Goal: Contribute content: Add original content to the website for others to see

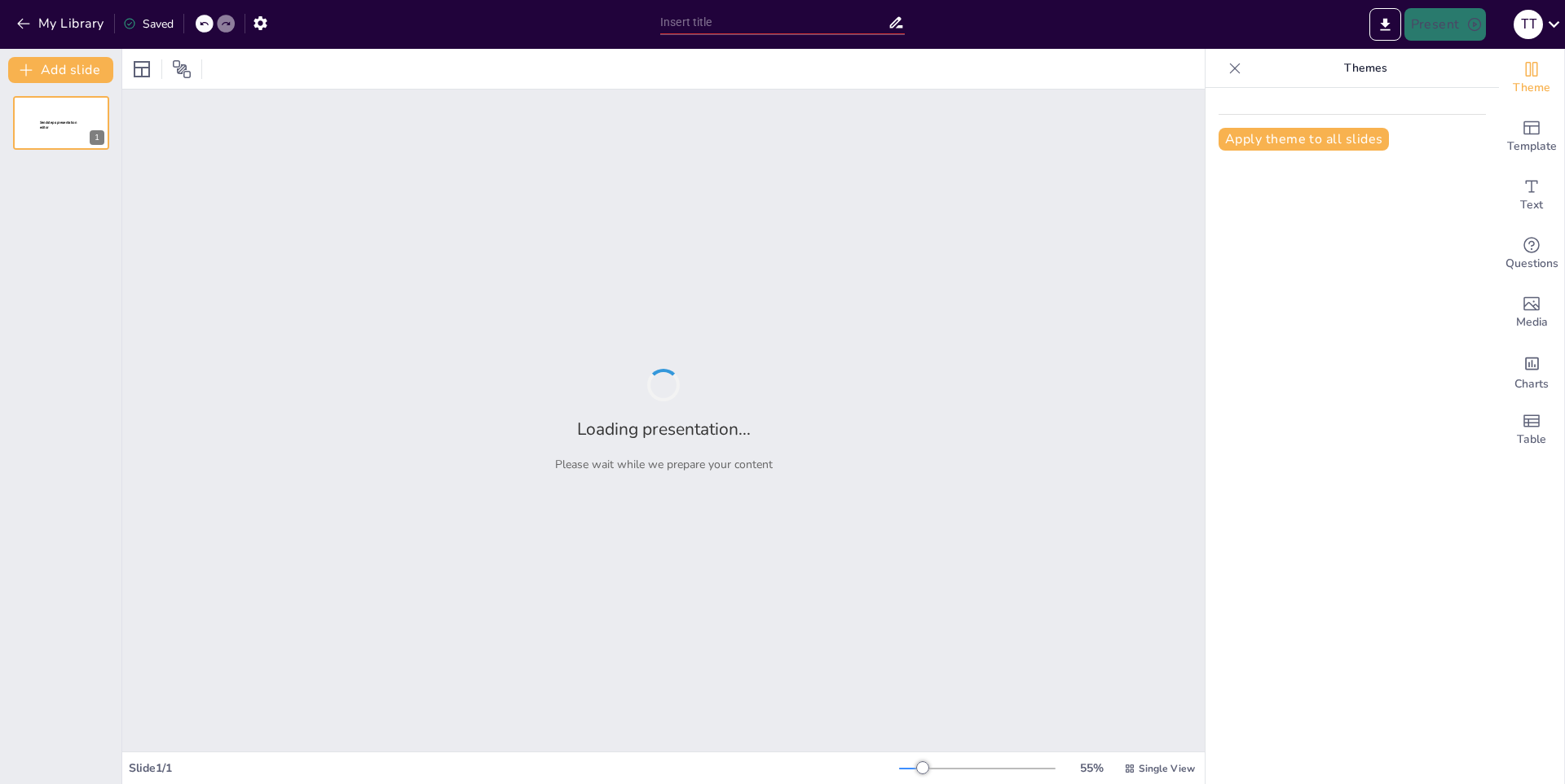
type input "New Sendsteps"
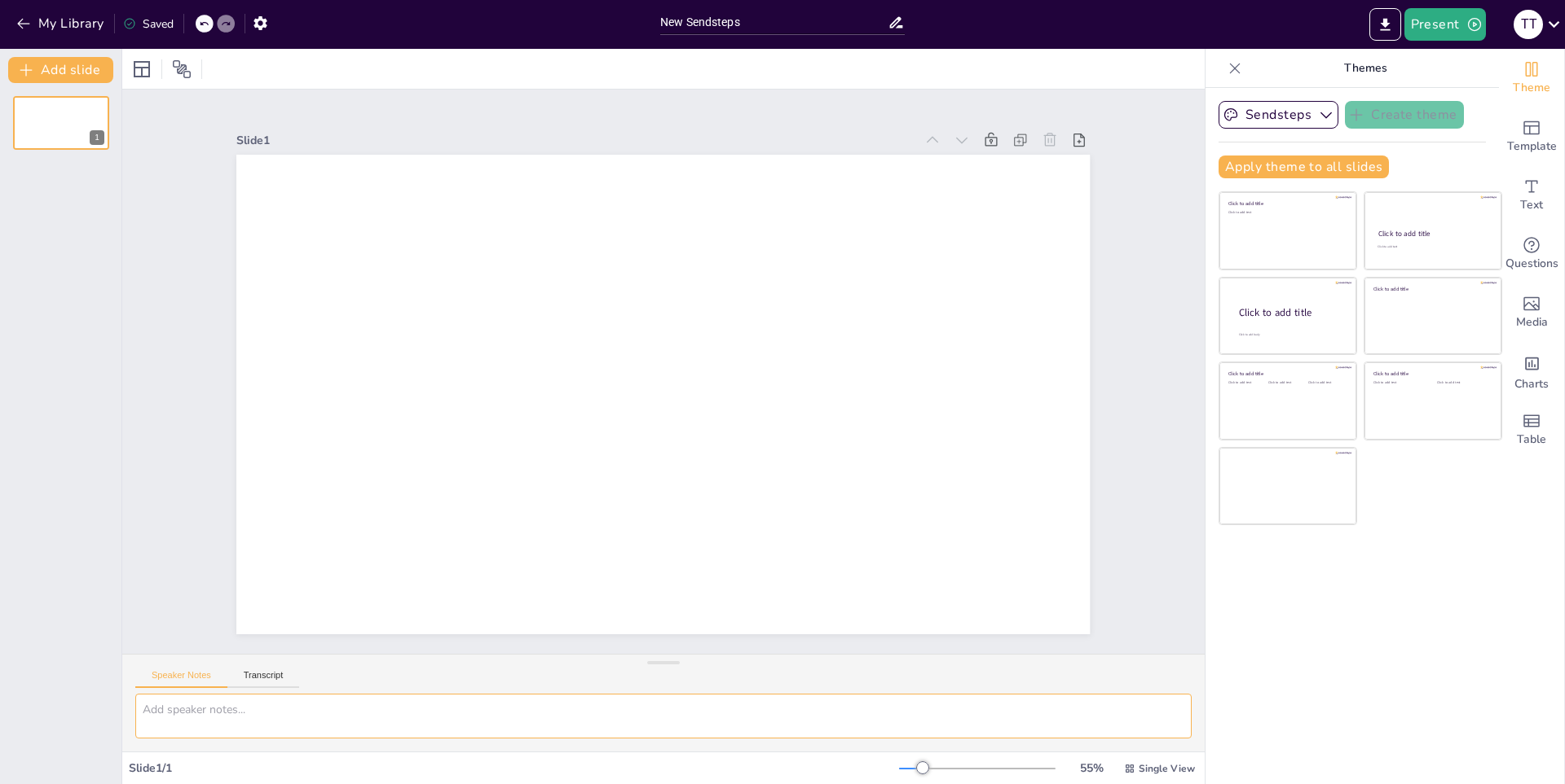
click at [244, 713] on textarea at bounding box center [663, 717] width 1056 height 45
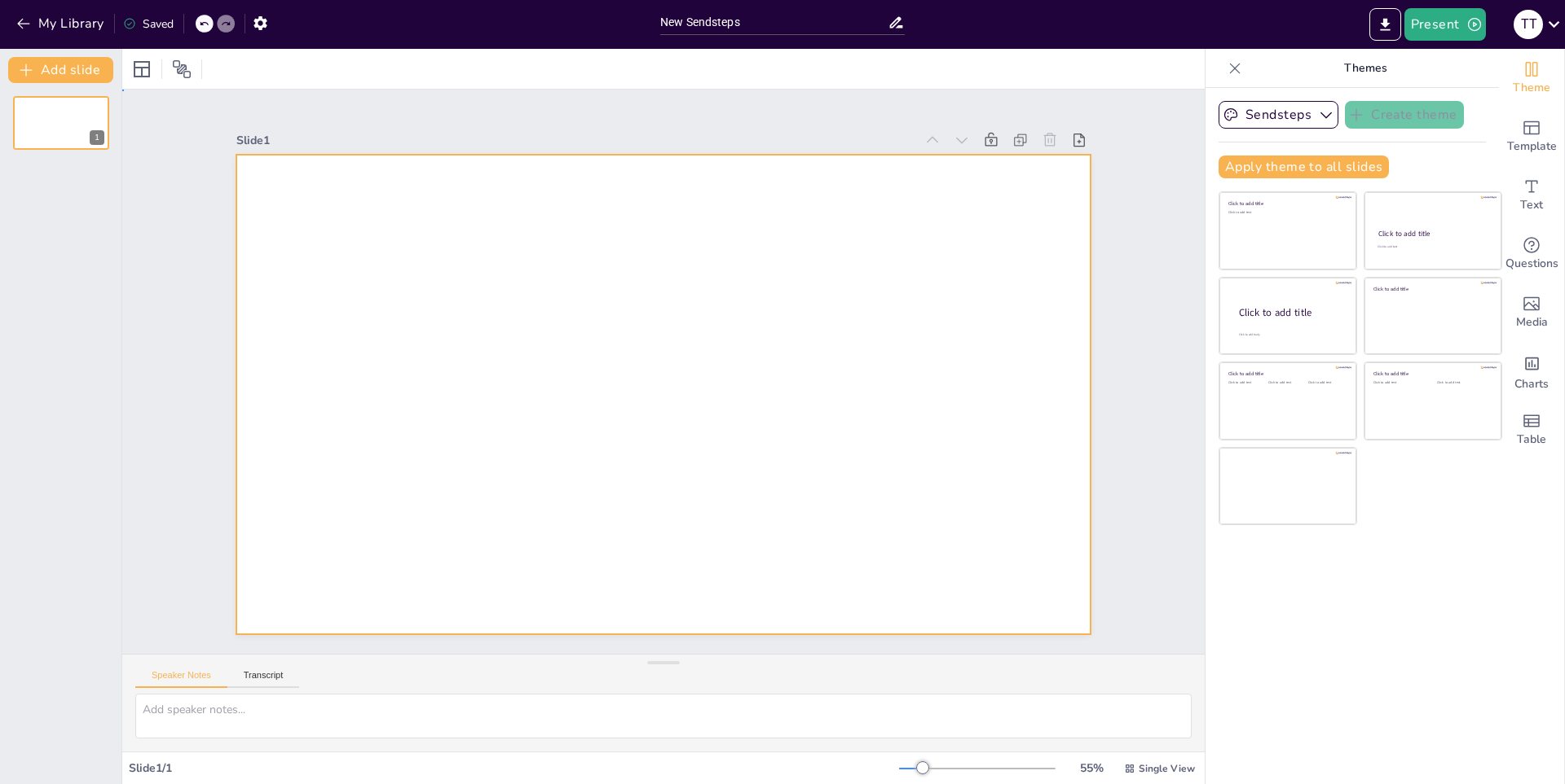
click at [332, 426] on div at bounding box center [649, 390] width 972 height 889
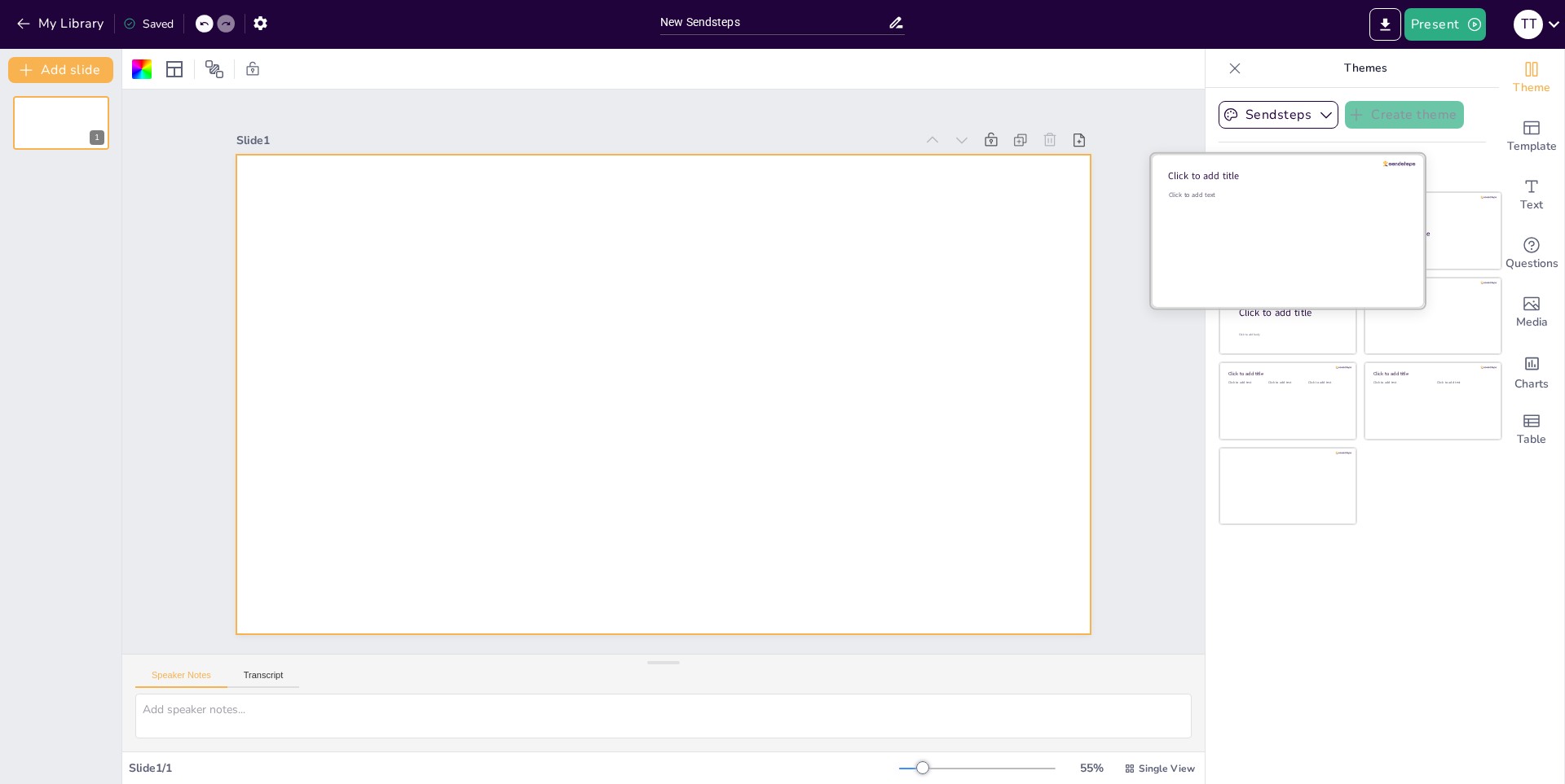
click at [1298, 237] on div "Click to add text" at bounding box center [1285, 241] width 233 height 101
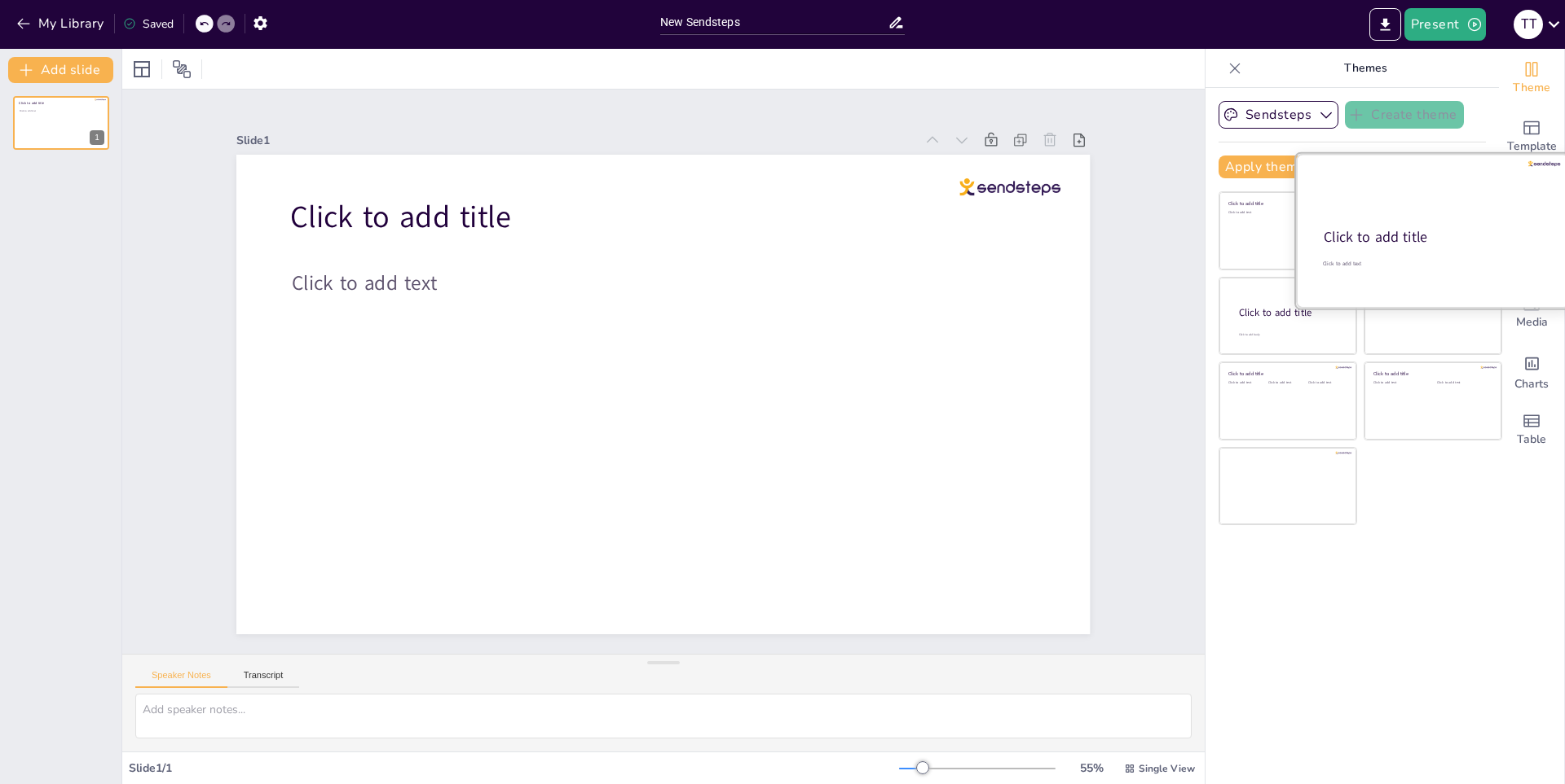
click at [1438, 218] on div at bounding box center [1432, 231] width 274 height 154
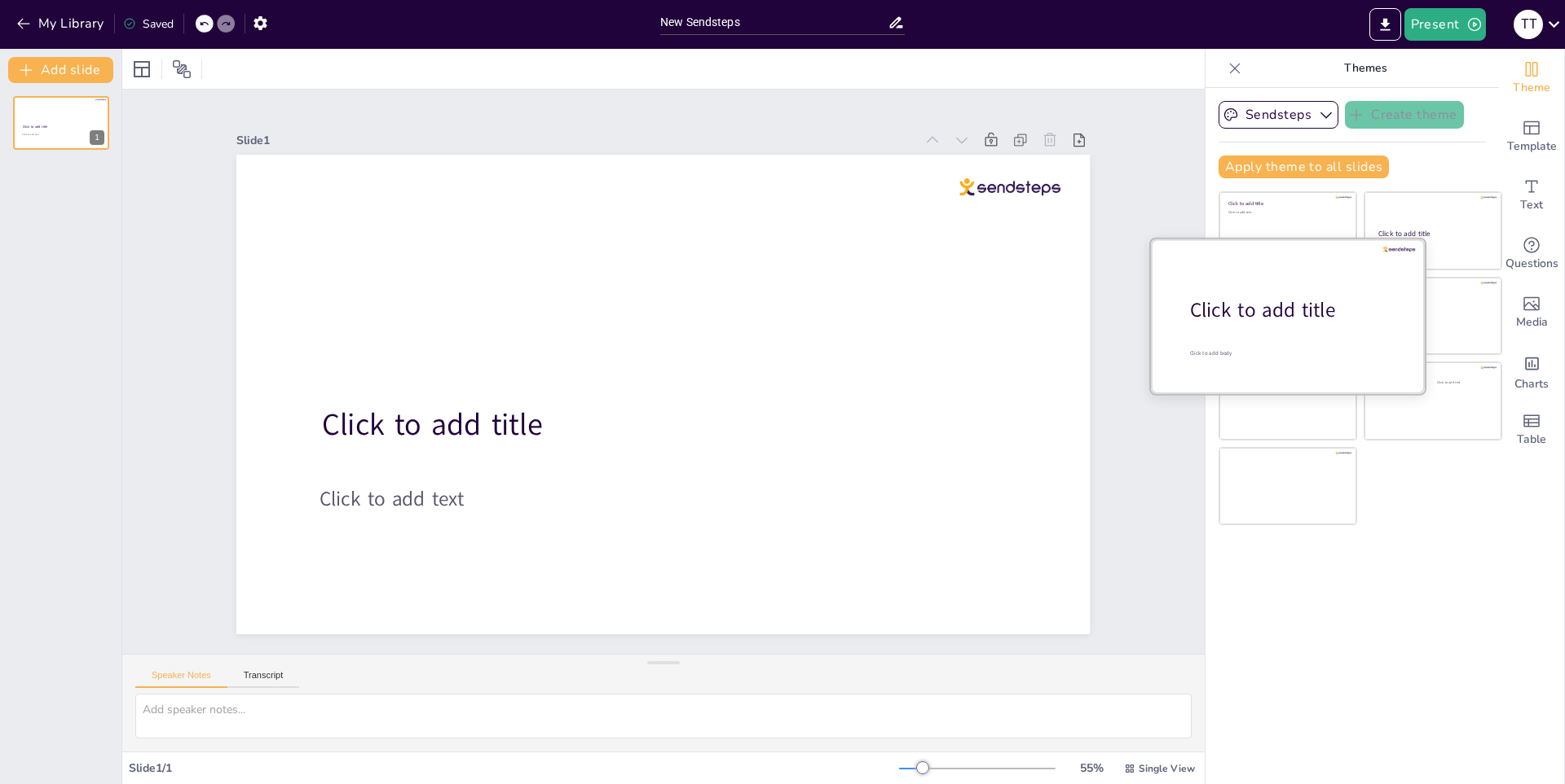
click at [1303, 314] on div "Click to add title" at bounding box center [1293, 311] width 208 height 28
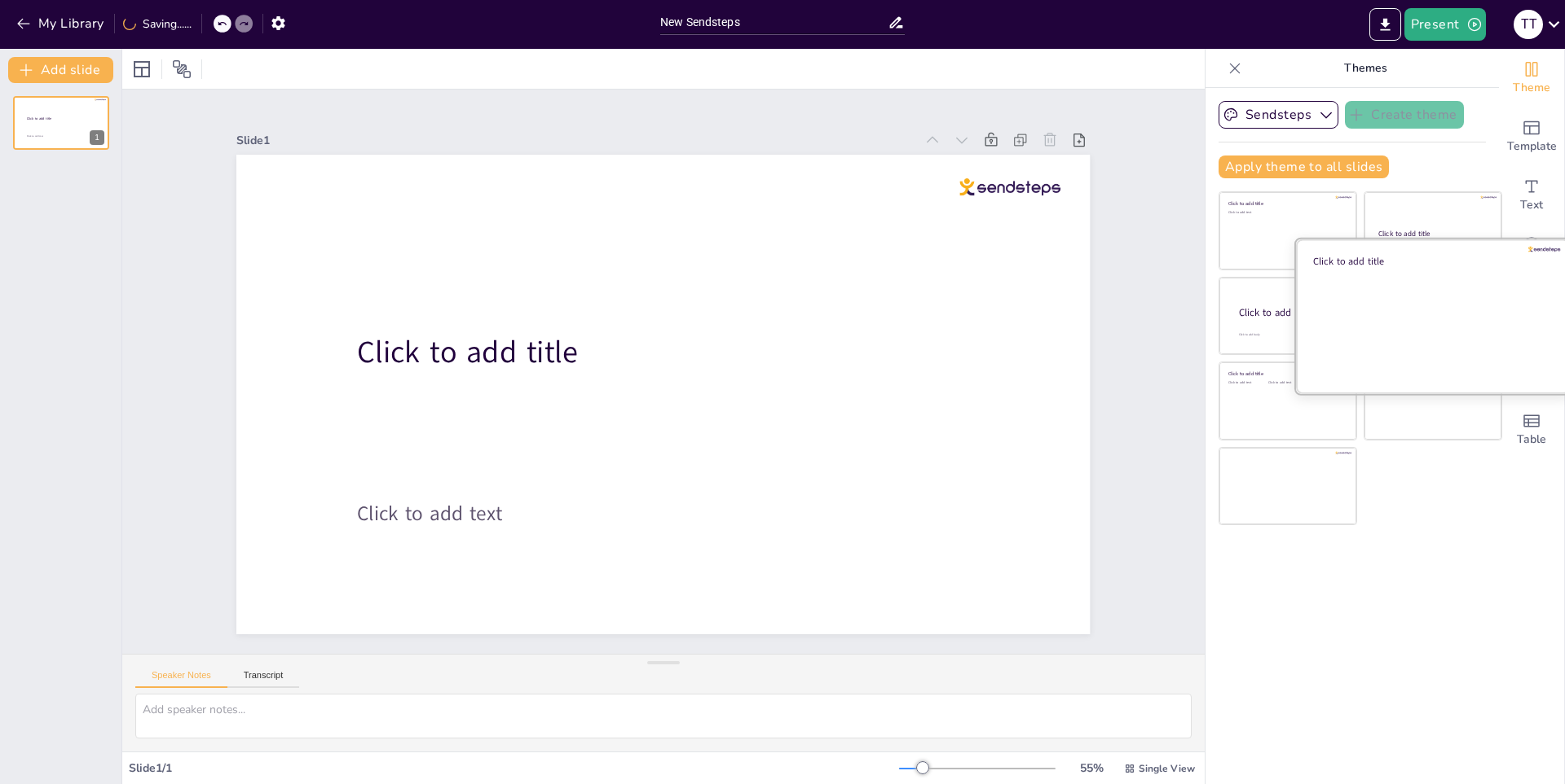
click at [1417, 280] on div at bounding box center [1432, 315] width 274 height 154
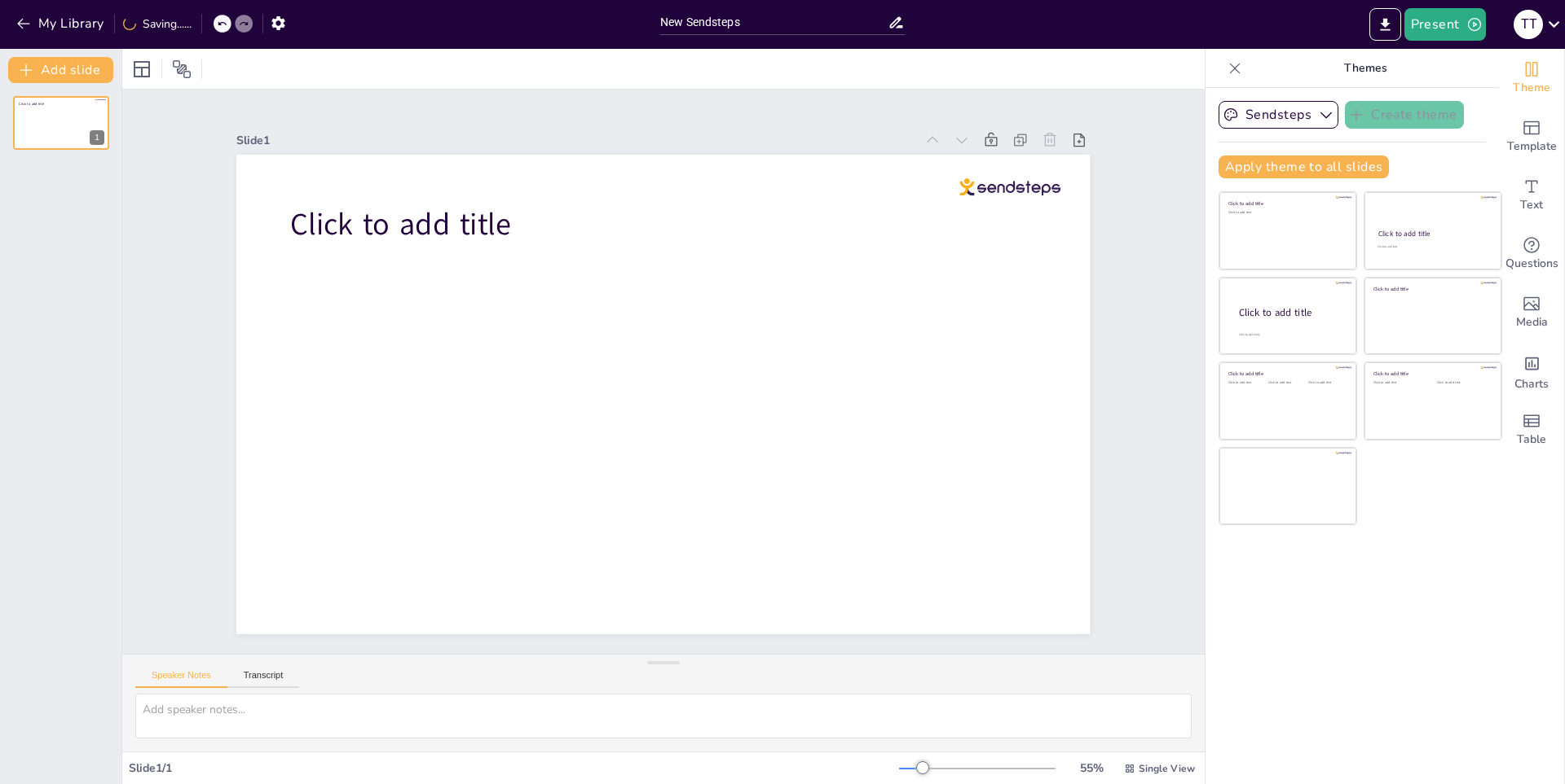
click at [1281, 356] on div "Click to add title Click to add text Click to add title Click to add text Click…" at bounding box center [1361, 358] width 284 height 334
click at [1446, 368] on div "Click to add text" at bounding box center [1492, 366] width 104 height 9
drag, startPoint x: 1325, startPoint y: 402, endPoint x: 960, endPoint y: 345, distance: 369.4
click at [1373, 409] on div "Click to add text" at bounding box center [1398, 406] width 51 height 50
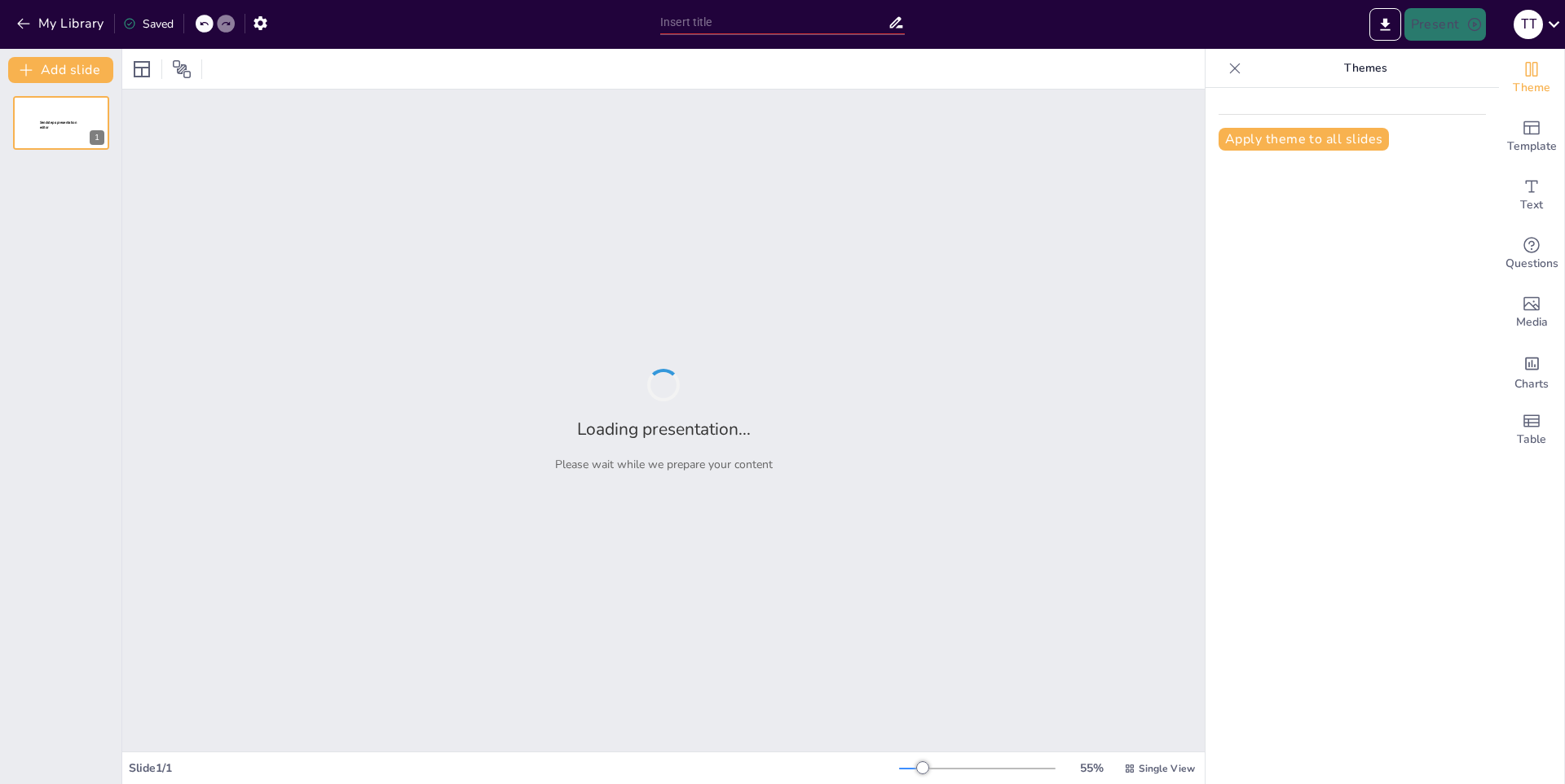
type input "La Importancia del Agua en la Vida Humana"
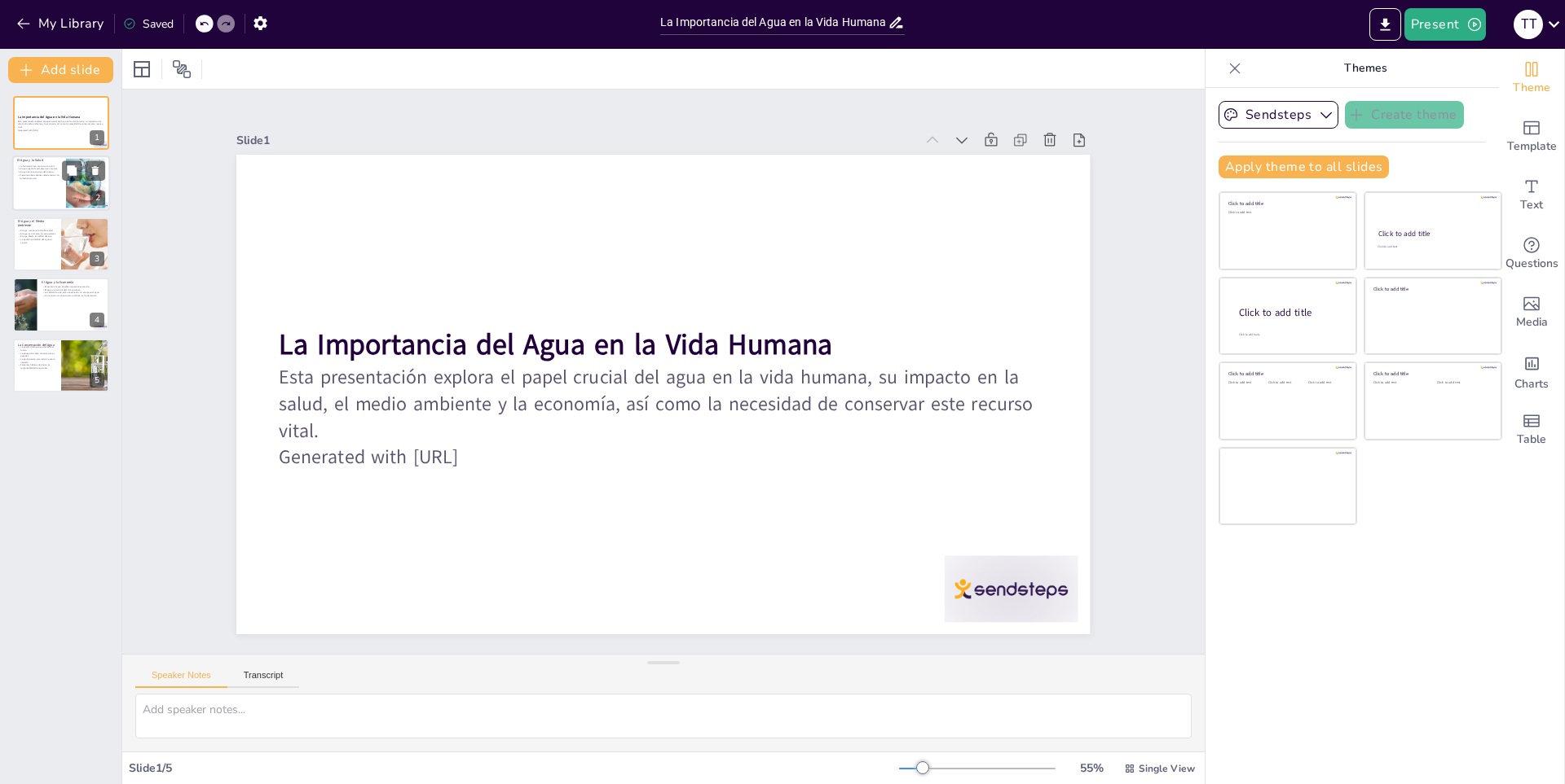
click at [26, 172] on p "El agua elimina toxinas del cuerpo." at bounding box center [38, 172] width 44 height 3
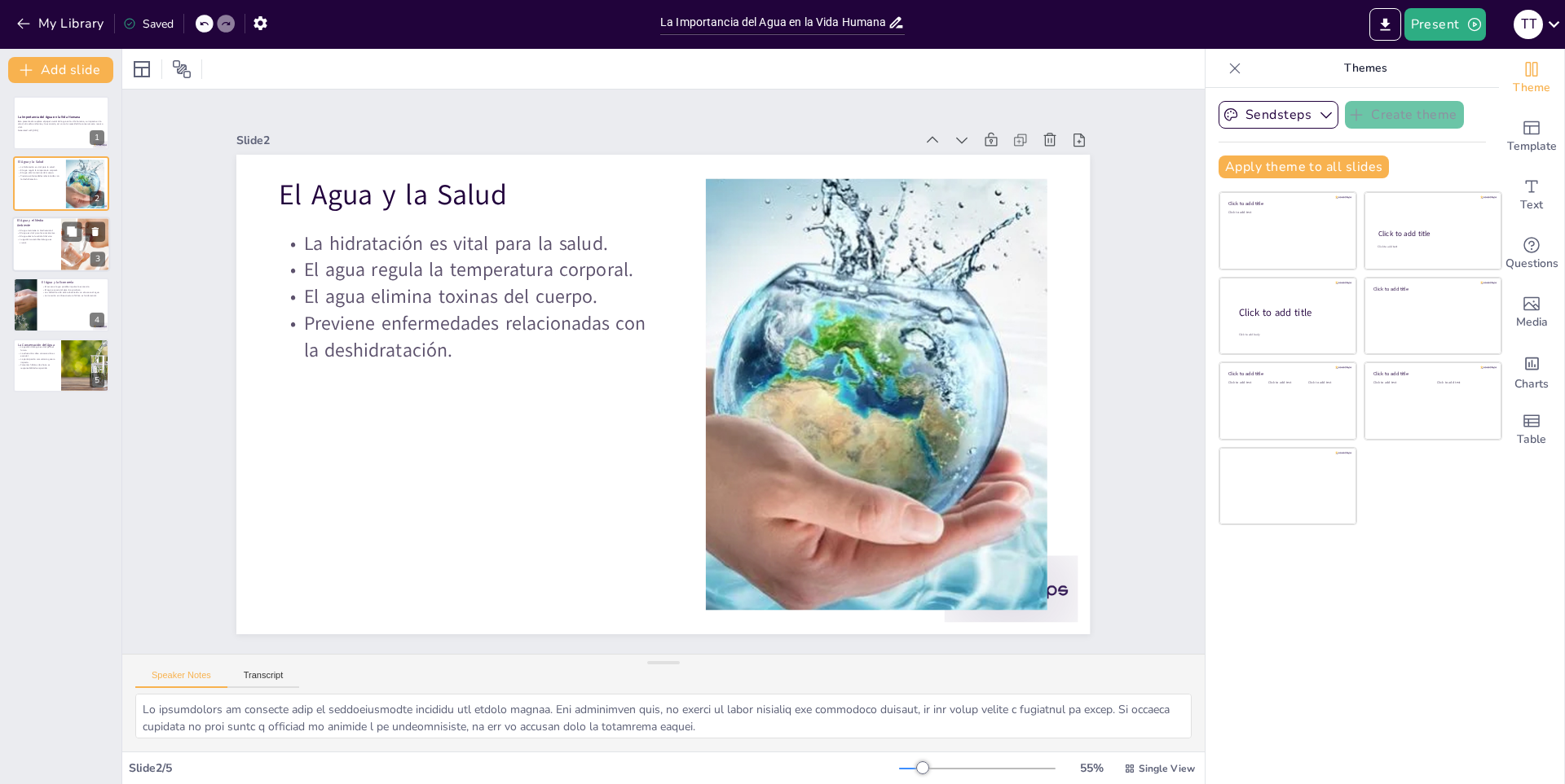
click at [29, 231] on p "El agua mantiene la biodiversidad." at bounding box center [36, 230] width 39 height 3
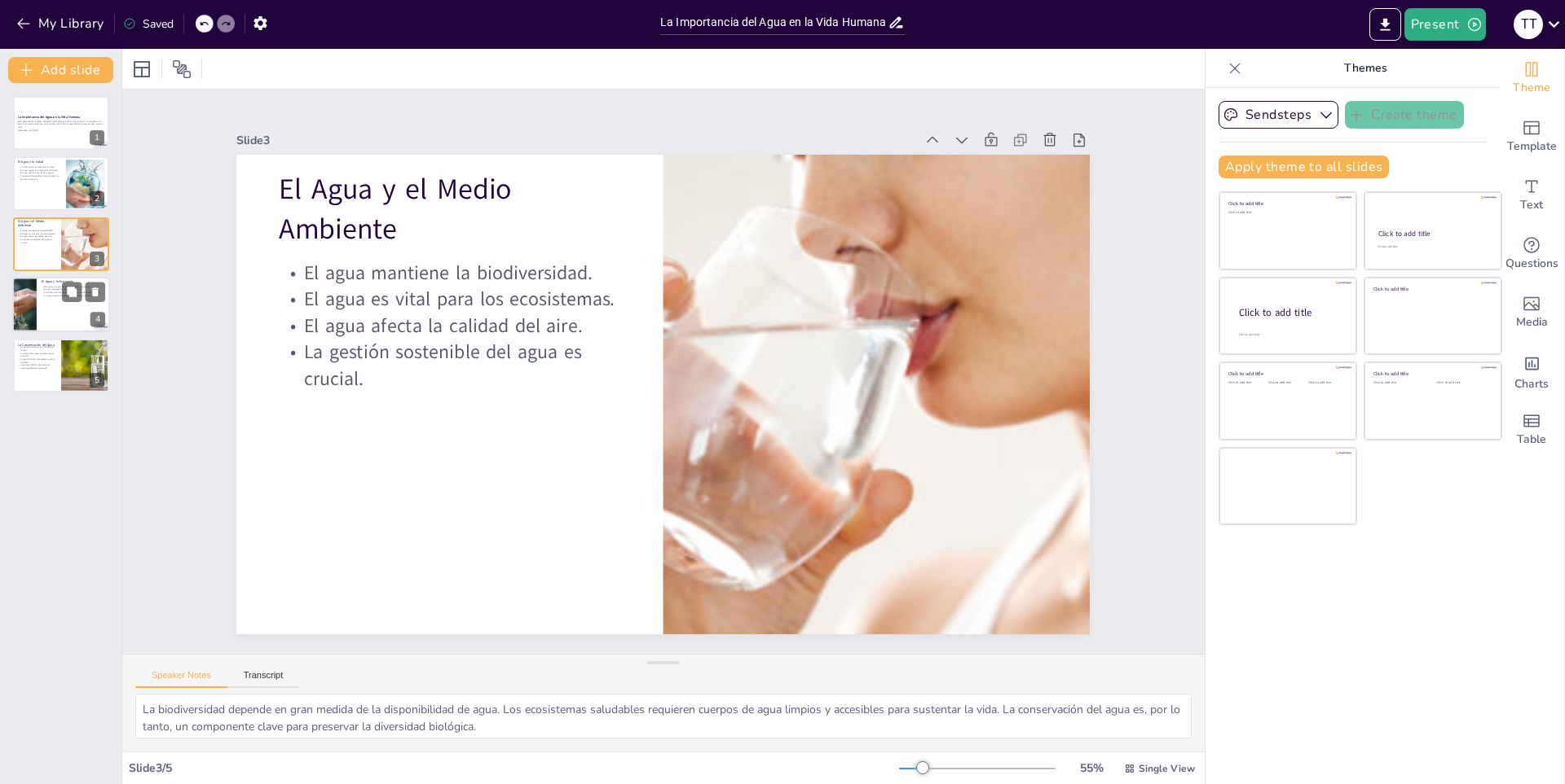
click at [48, 297] on p "La inversión en infraestructura hídrica es fundamental." at bounding box center [74, 296] width 63 height 3
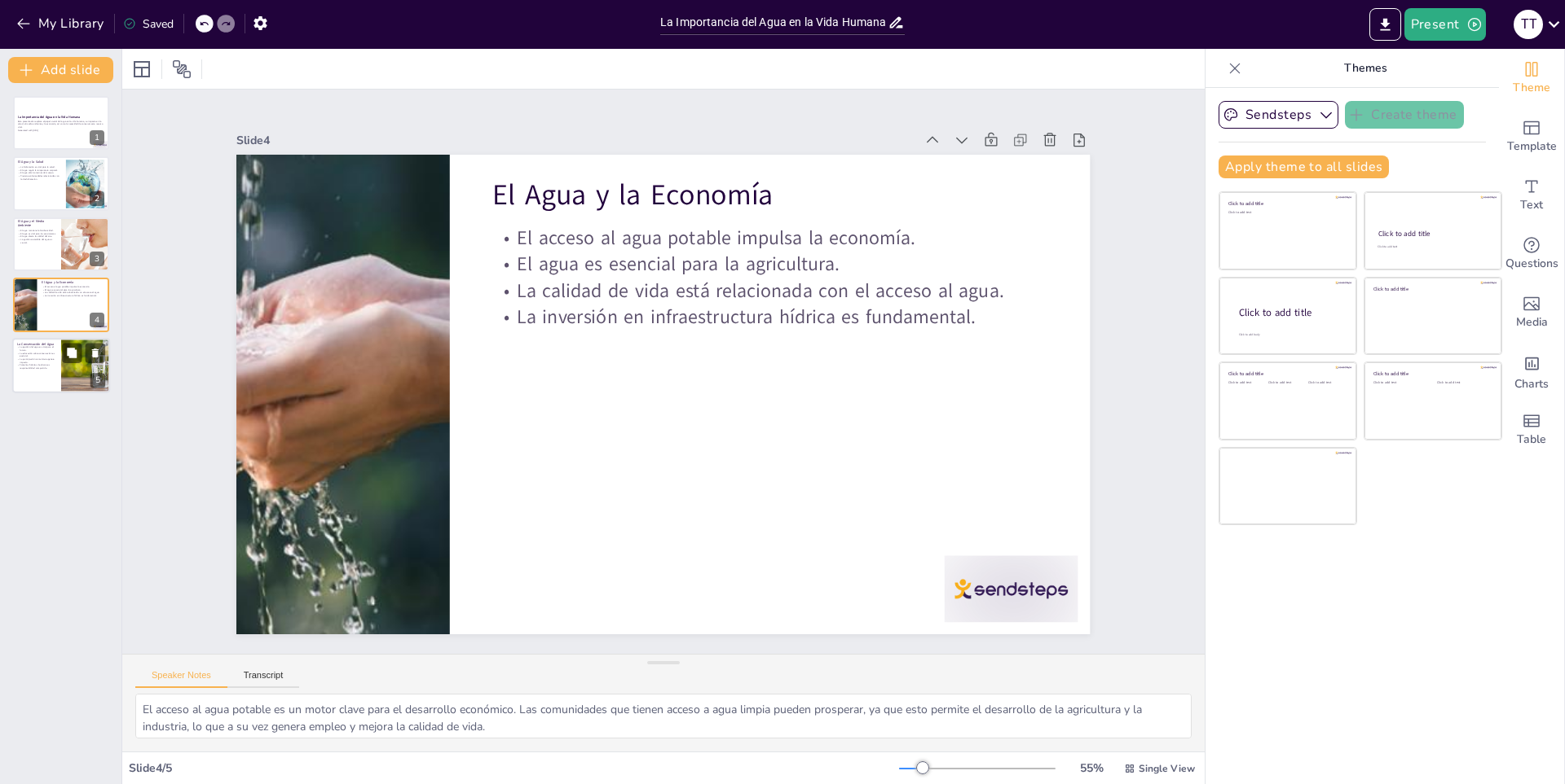
click at [61, 355] on div at bounding box center [85, 365] width 83 height 55
type textarea "La gestión del agua es crucial para asegurar que haya suficiente suministro par…"
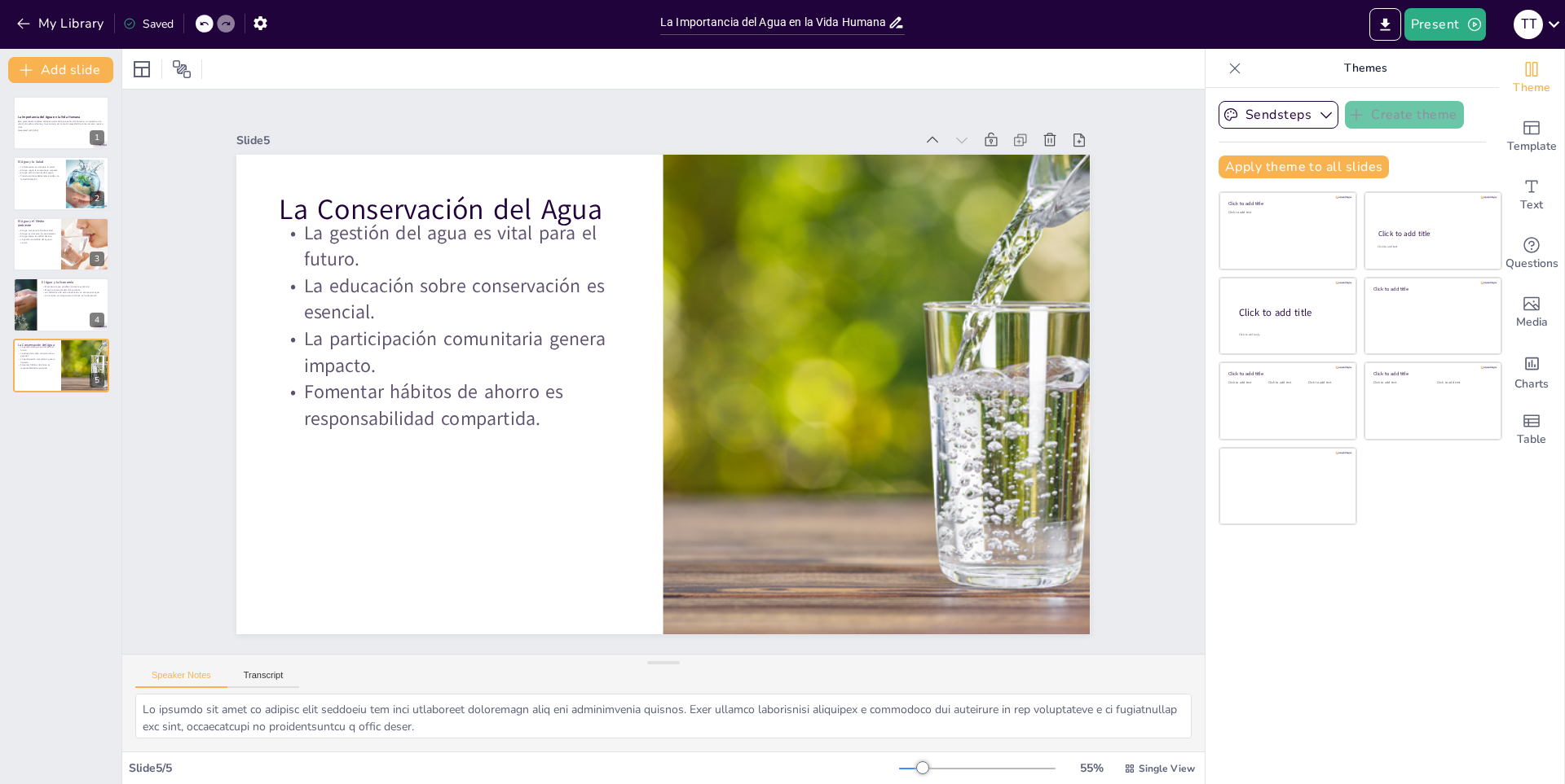
click at [160, 25] on div "Saved" at bounding box center [148, 23] width 50 height 16
click at [58, 57] on button "Add slide" at bounding box center [61, 70] width 106 height 26
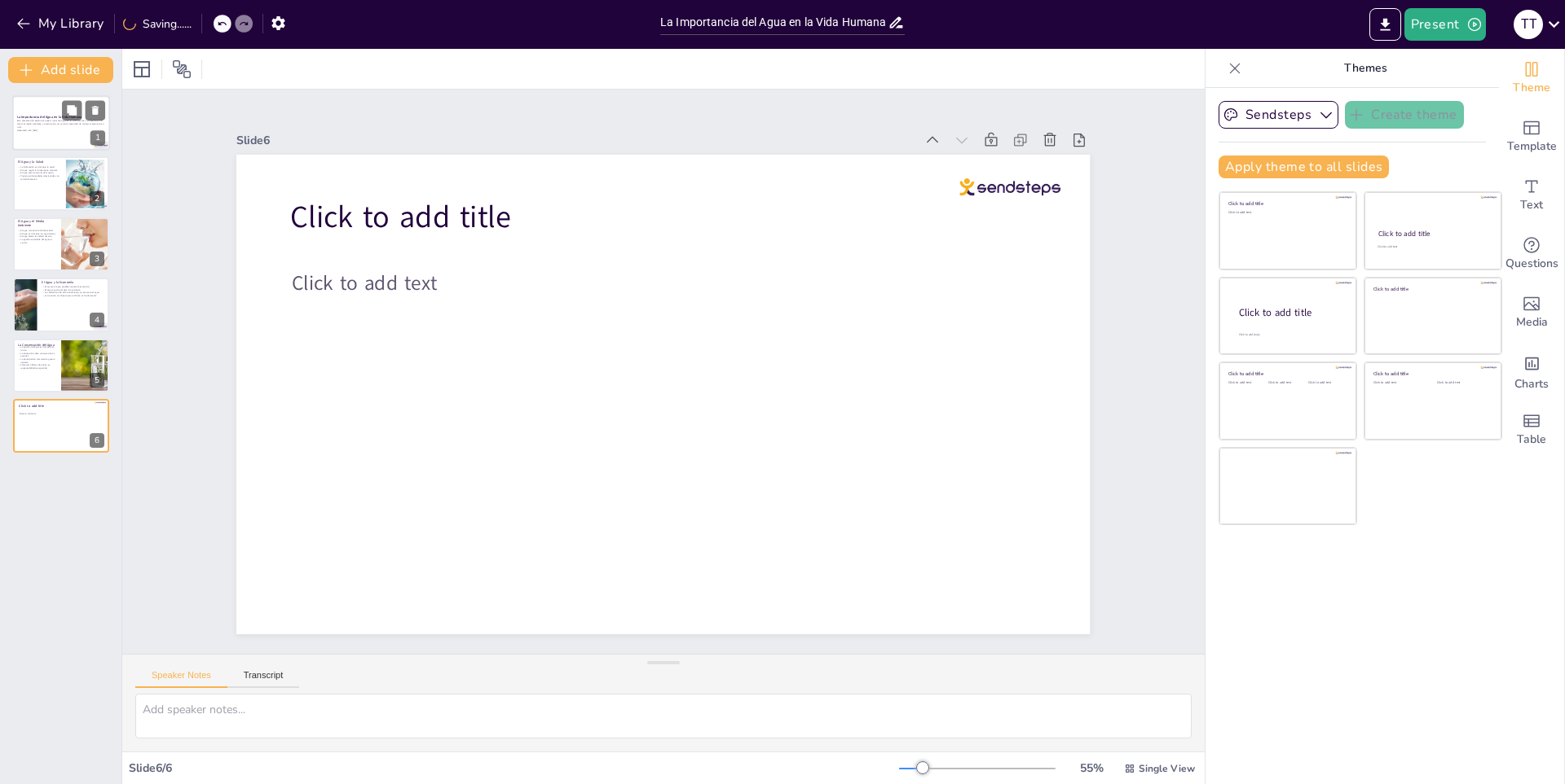
click at [45, 137] on div at bounding box center [61, 122] width 98 height 55
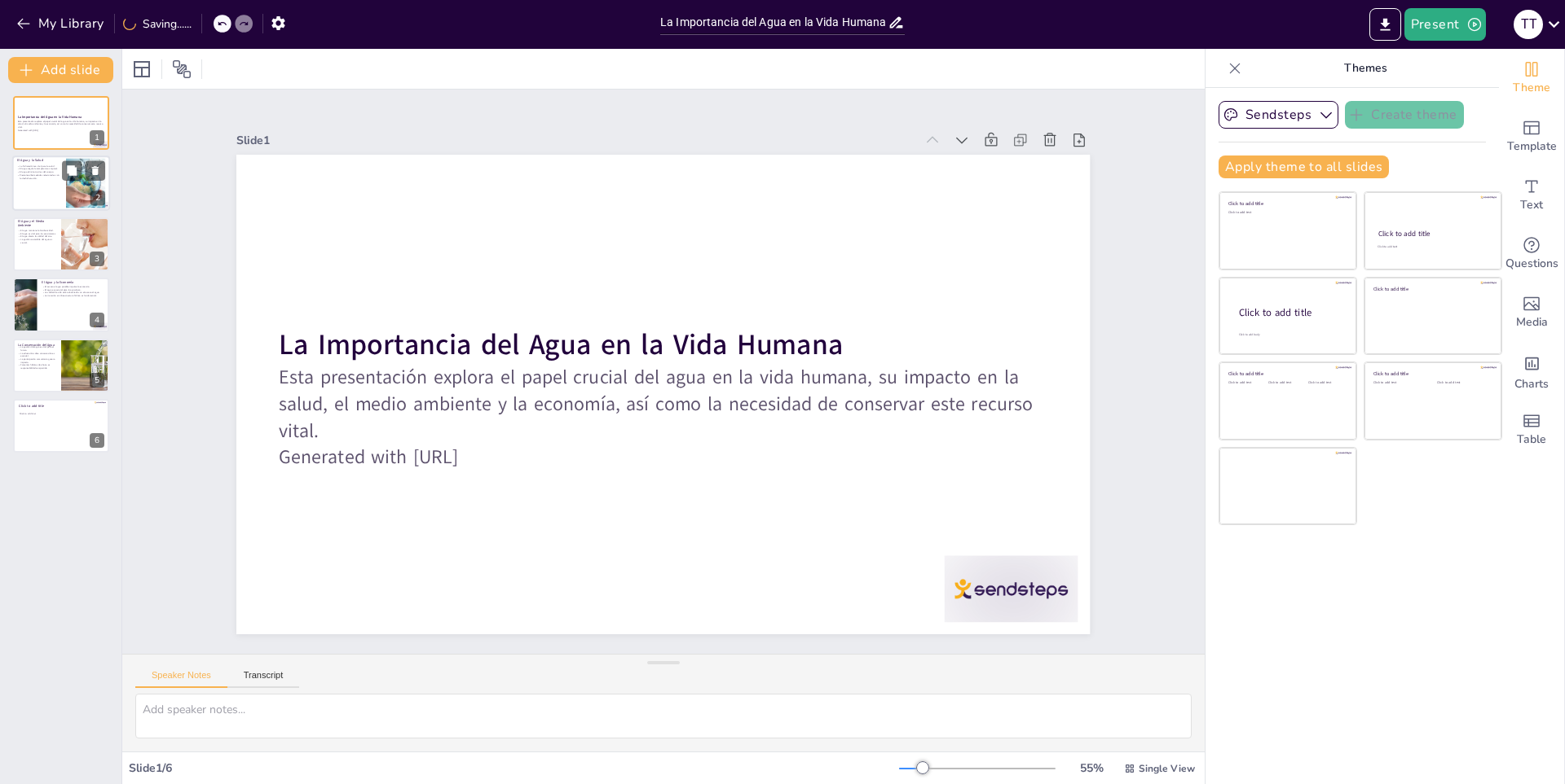
click at [36, 175] on p "Previene enfermedades relacionadas con la deshidratación." at bounding box center [38, 177] width 44 height 6
type textarea "La hidratación es esencial para el funcionamiento adecuado del cuerpo humano. S…"
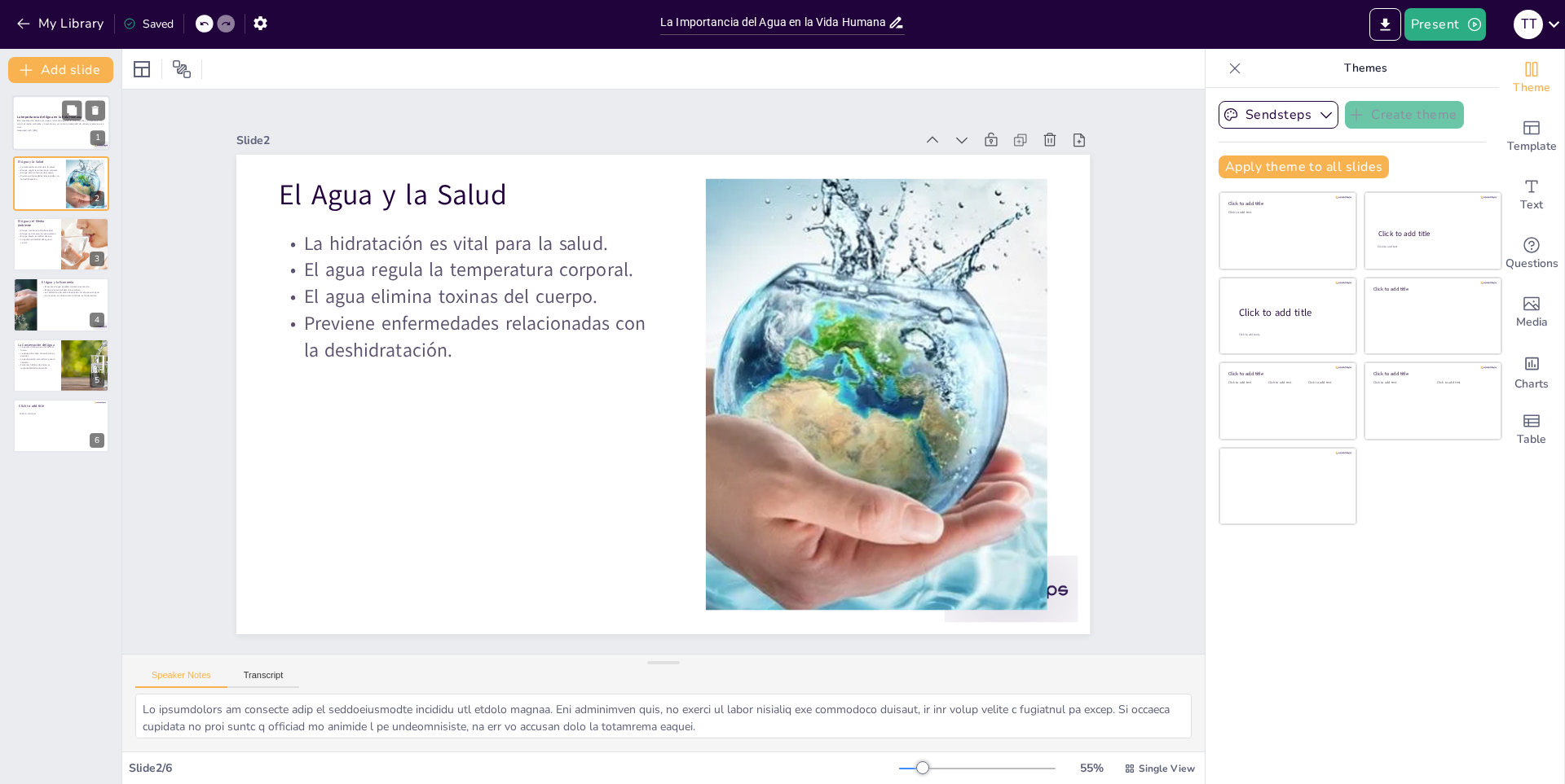
click at [48, 105] on div at bounding box center [61, 122] width 98 height 55
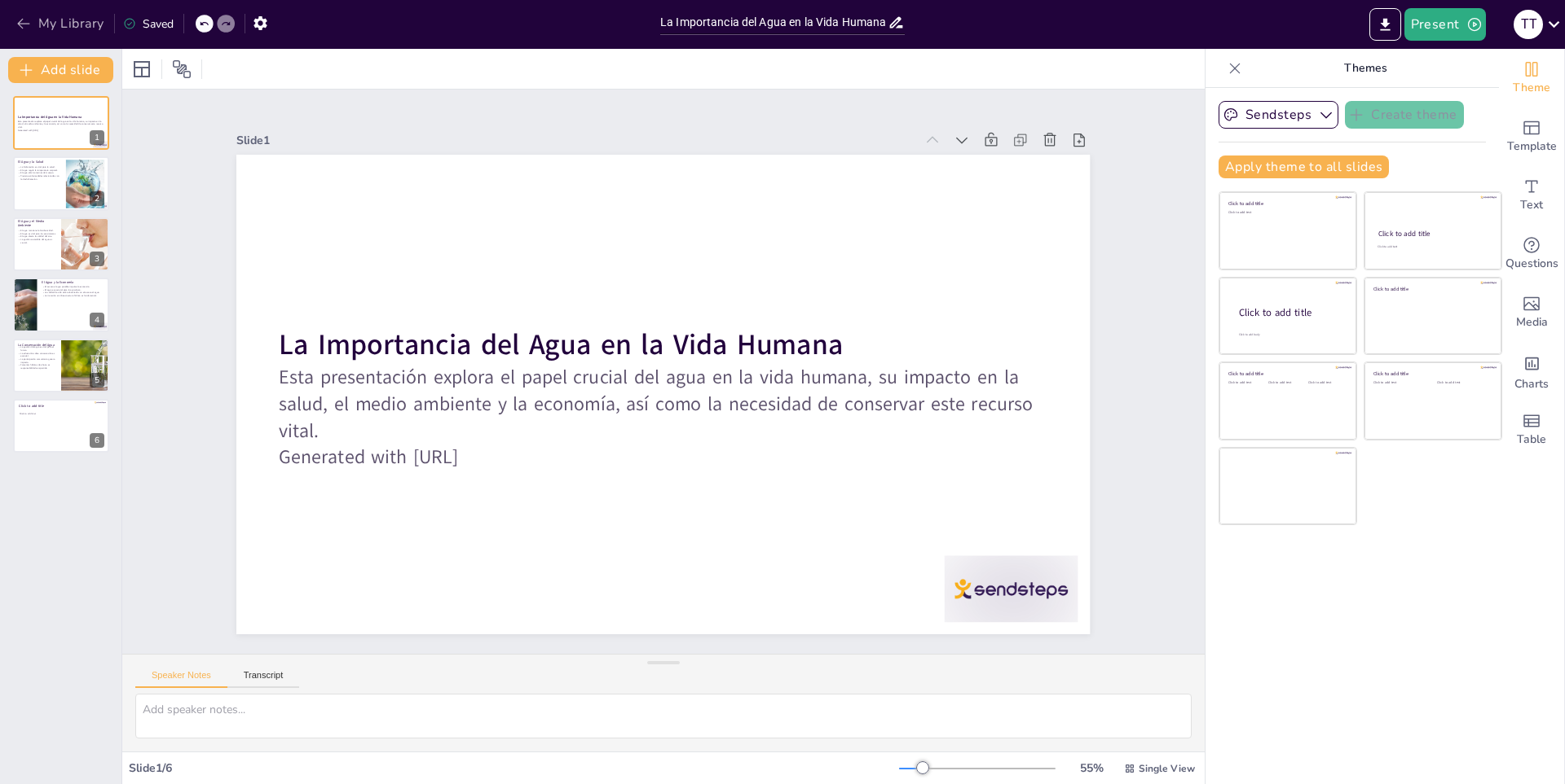
click at [81, 30] on button "My Library" at bounding box center [62, 23] width 99 height 26
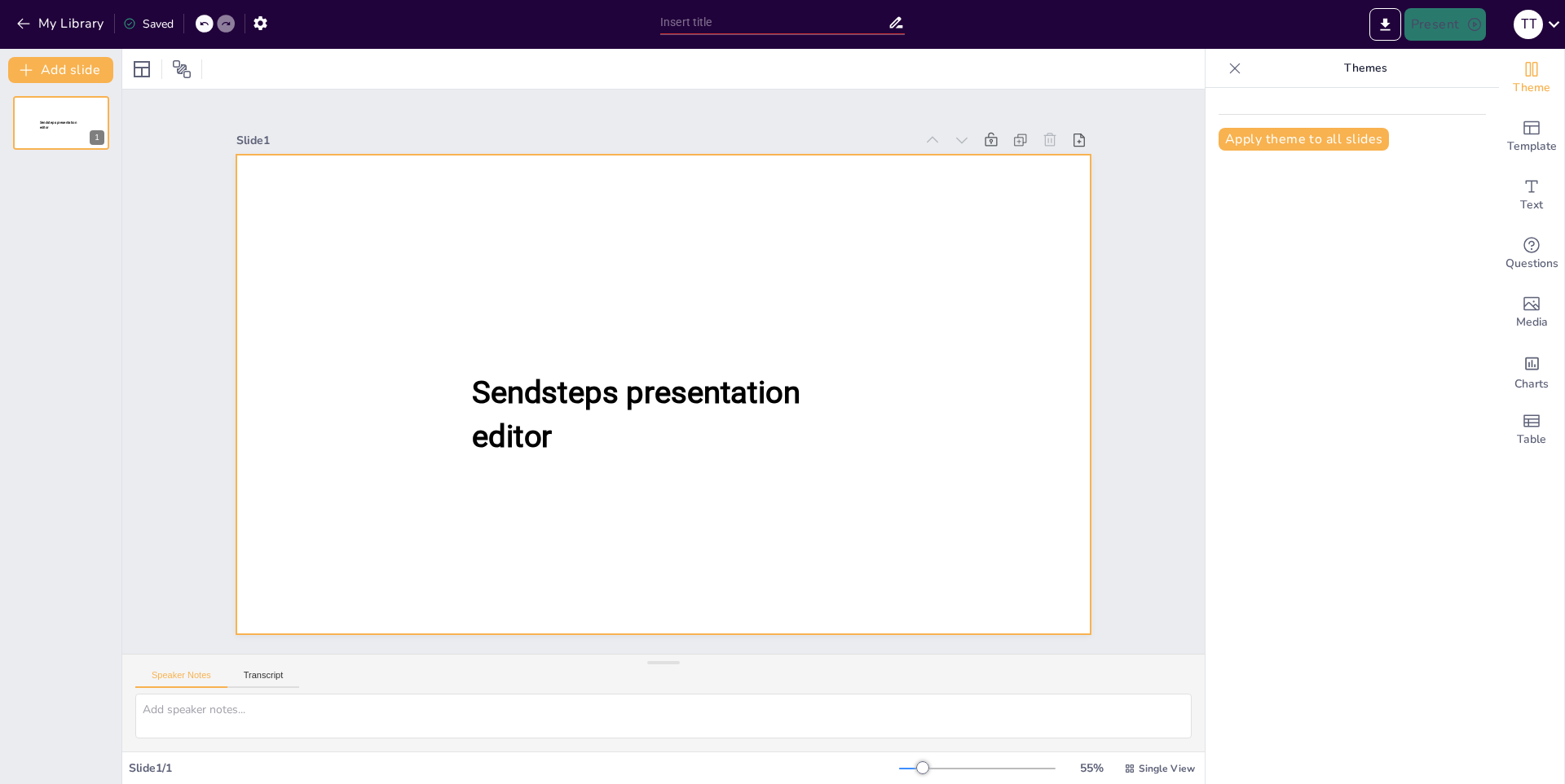
type input "New Sendsteps"
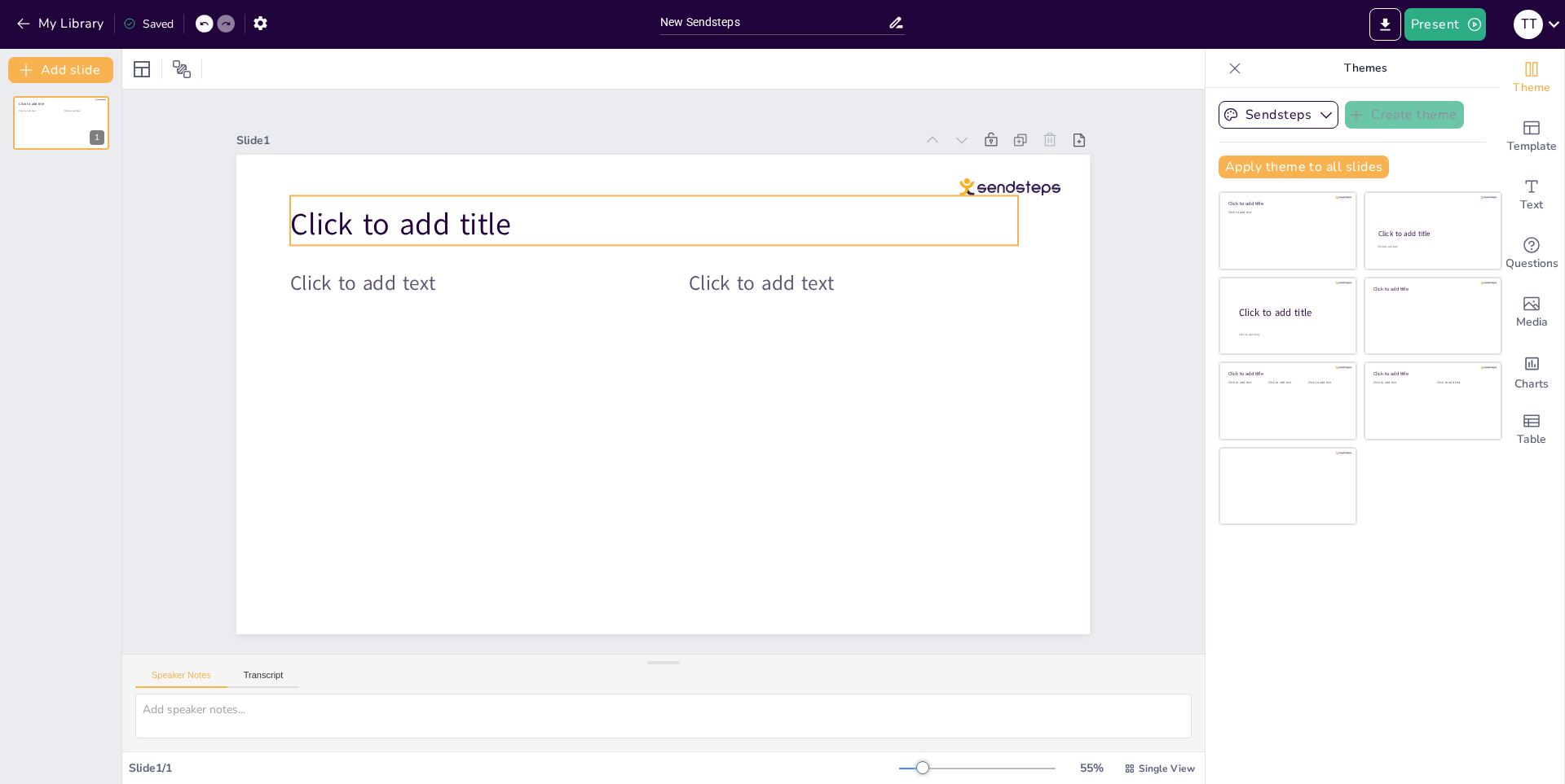
click at [584, 203] on p "Click to add title" at bounding box center [654, 224] width 727 height 42
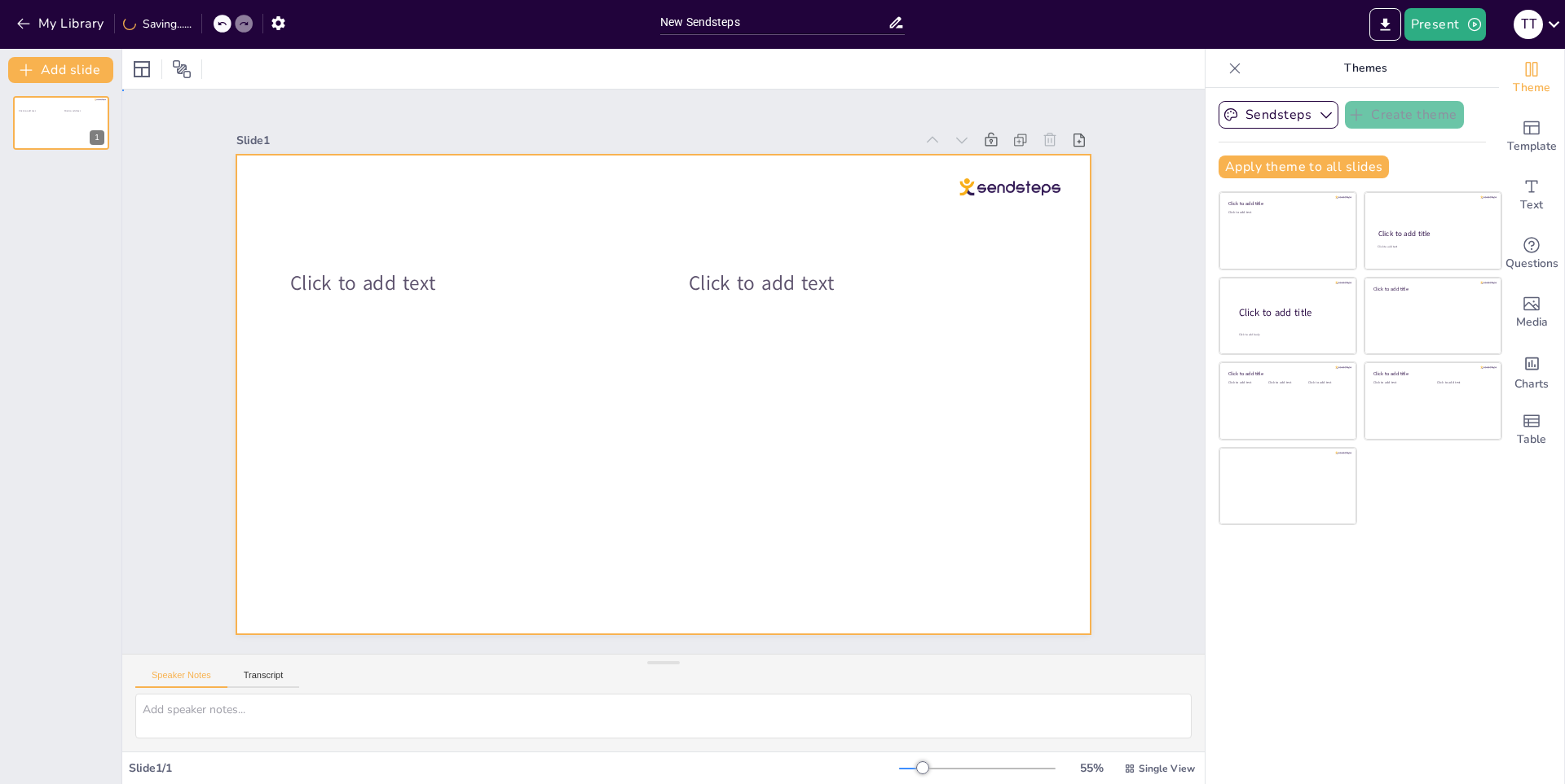
click at [391, 240] on div at bounding box center [663, 395] width 853 height 480
click at [301, 214] on div at bounding box center [663, 395] width 853 height 480
click at [328, 295] on div at bounding box center [663, 395] width 853 height 480
click at [334, 281] on span "Click to add text" at bounding box center [362, 284] width 145 height 28
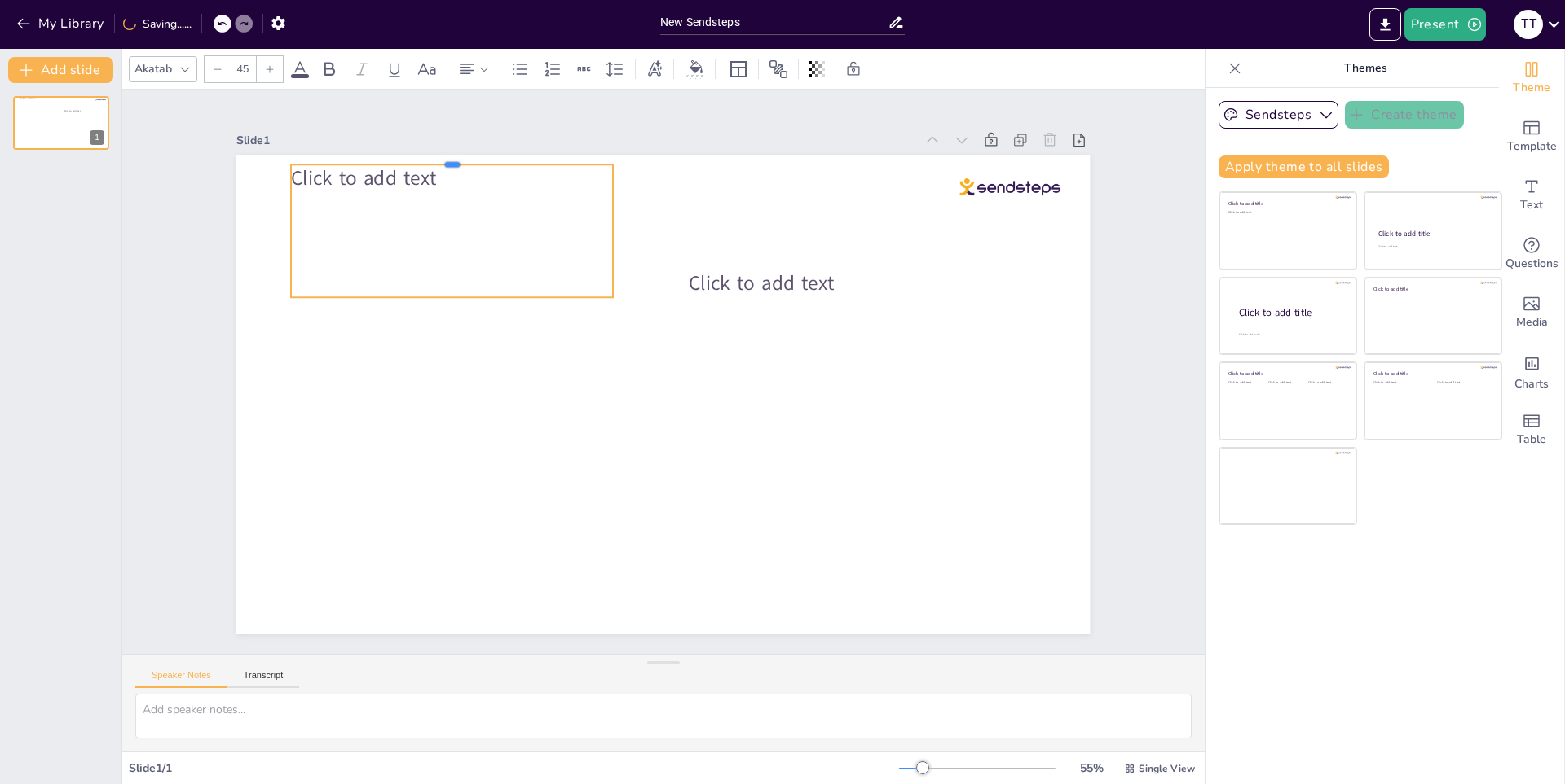
drag, startPoint x: 330, startPoint y: 259, endPoint x: 362, endPoint y: 155, distance: 108.8
click at [362, 155] on div at bounding box center [452, 158] width 321 height 13
drag, startPoint x: 670, startPoint y: 218, endPoint x: 780, endPoint y: 263, distance: 118.8
click at [690, 218] on div at bounding box center [684, 231] width 13 height 133
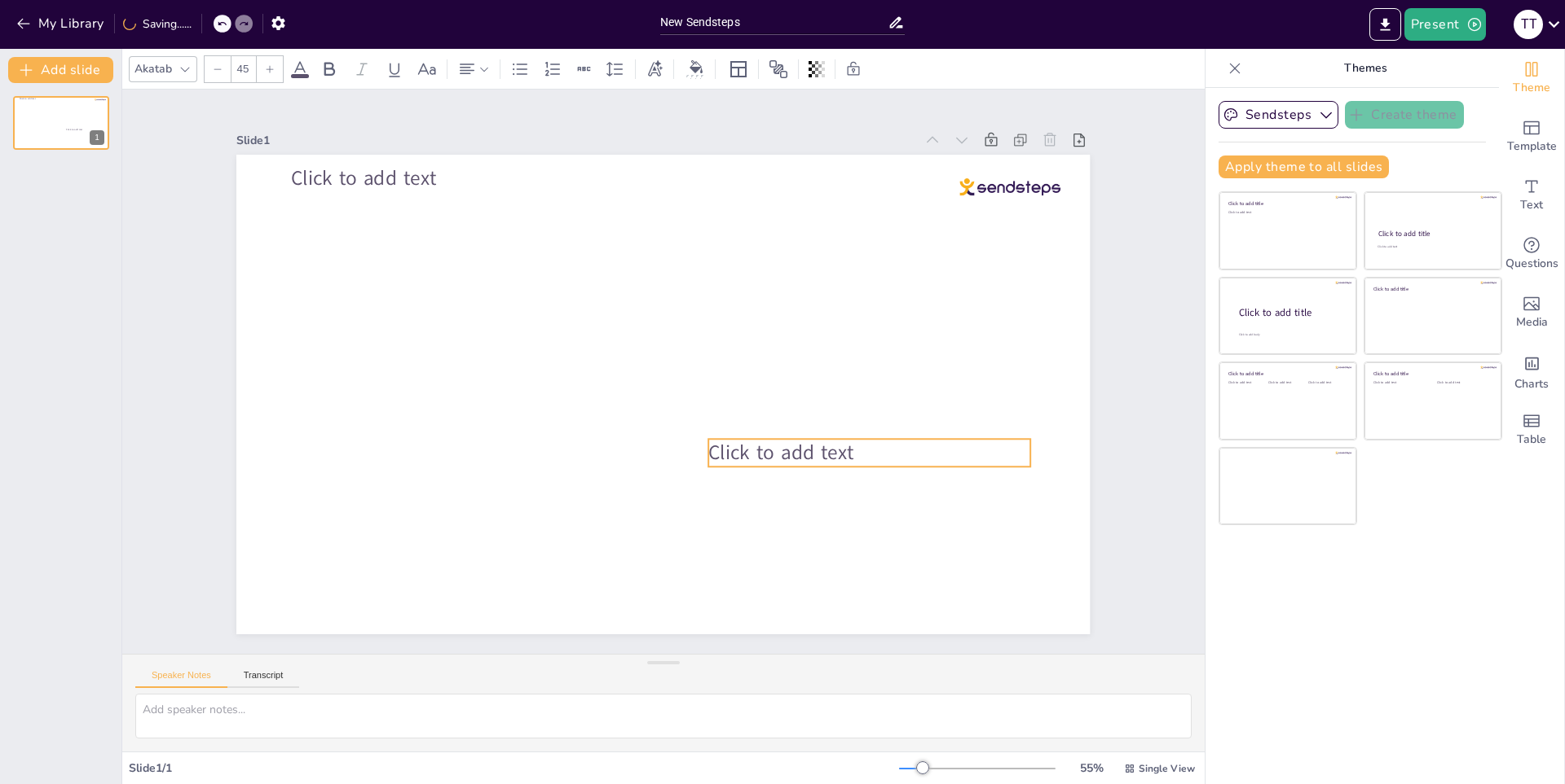
drag, startPoint x: 820, startPoint y: 275, endPoint x: 839, endPoint y: 444, distance: 170.1
click at [839, 444] on span "Click to add text" at bounding box center [781, 453] width 145 height 28
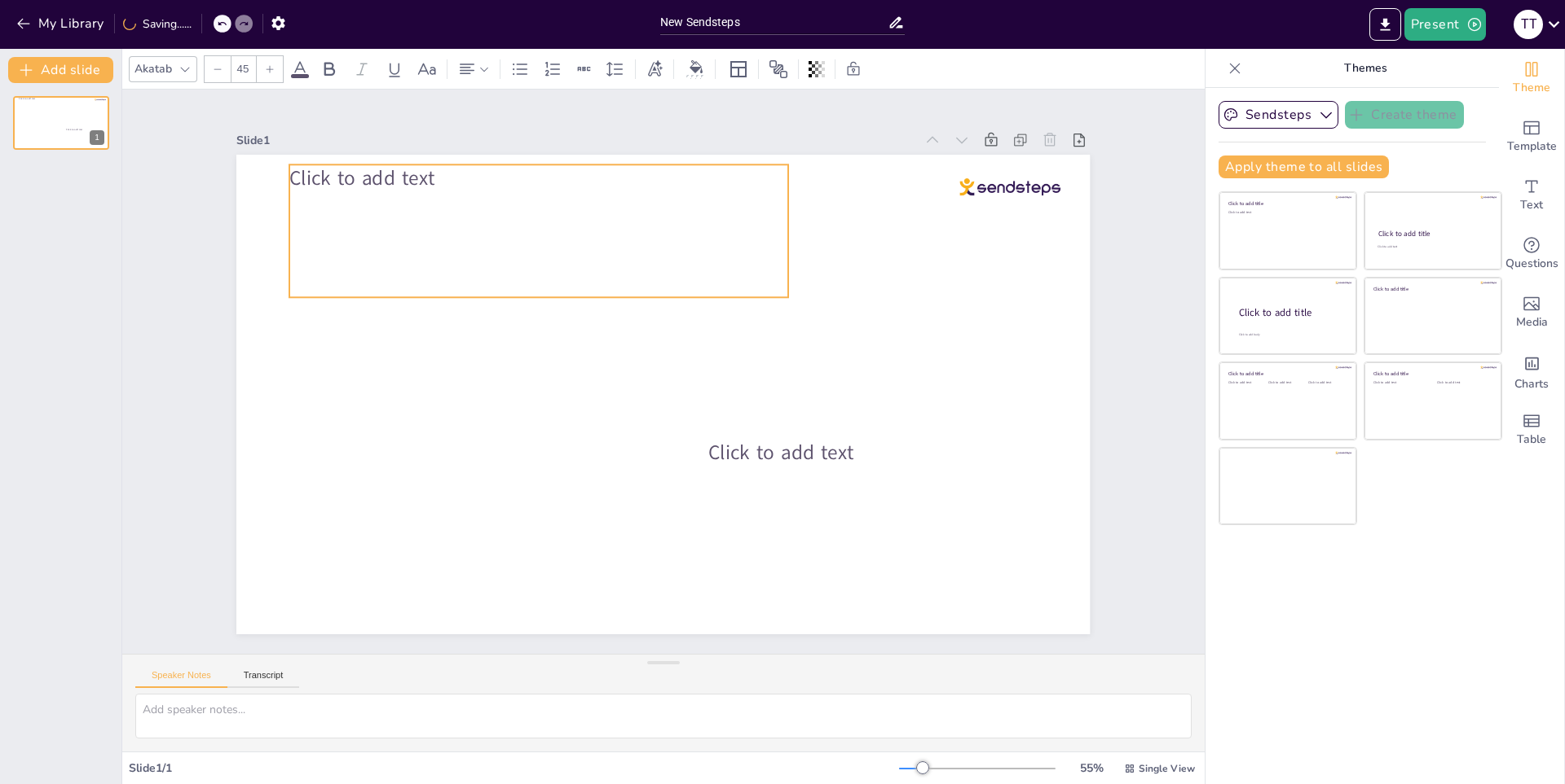
drag, startPoint x: 601, startPoint y: 240, endPoint x: 327, endPoint y: 172, distance: 282.3
click at [599, 240] on div "Click to add text" at bounding box center [538, 231] width 498 height 133
click at [344, 173] on span "Click to add text" at bounding box center [358, 178] width 145 height 28
click at [410, 164] on span "Click to add text" at bounding box center [358, 178] width 145 height 28
click at [388, 192] on div "Click to add text" at bounding box center [534, 231] width 498 height 133
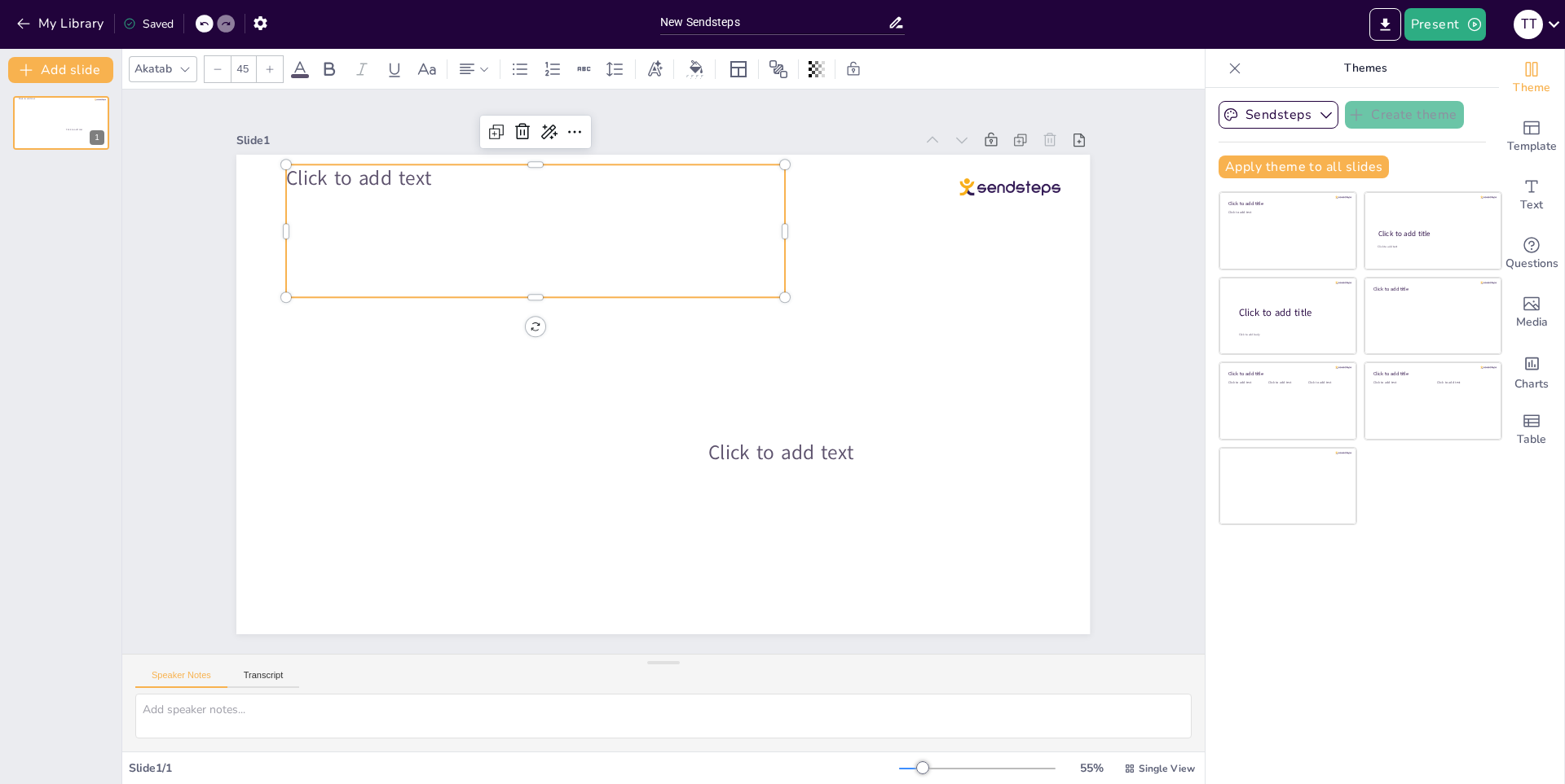
click at [397, 173] on span "Click to add text" at bounding box center [358, 178] width 145 height 28
click at [303, 179] on span "Click to add text" at bounding box center [358, 178] width 145 height 28
click at [289, 164] on span "Click to add text" at bounding box center [358, 178] width 145 height 28
click at [765, 451] on span "Click to add text" at bounding box center [781, 453] width 145 height 28
type input "45"
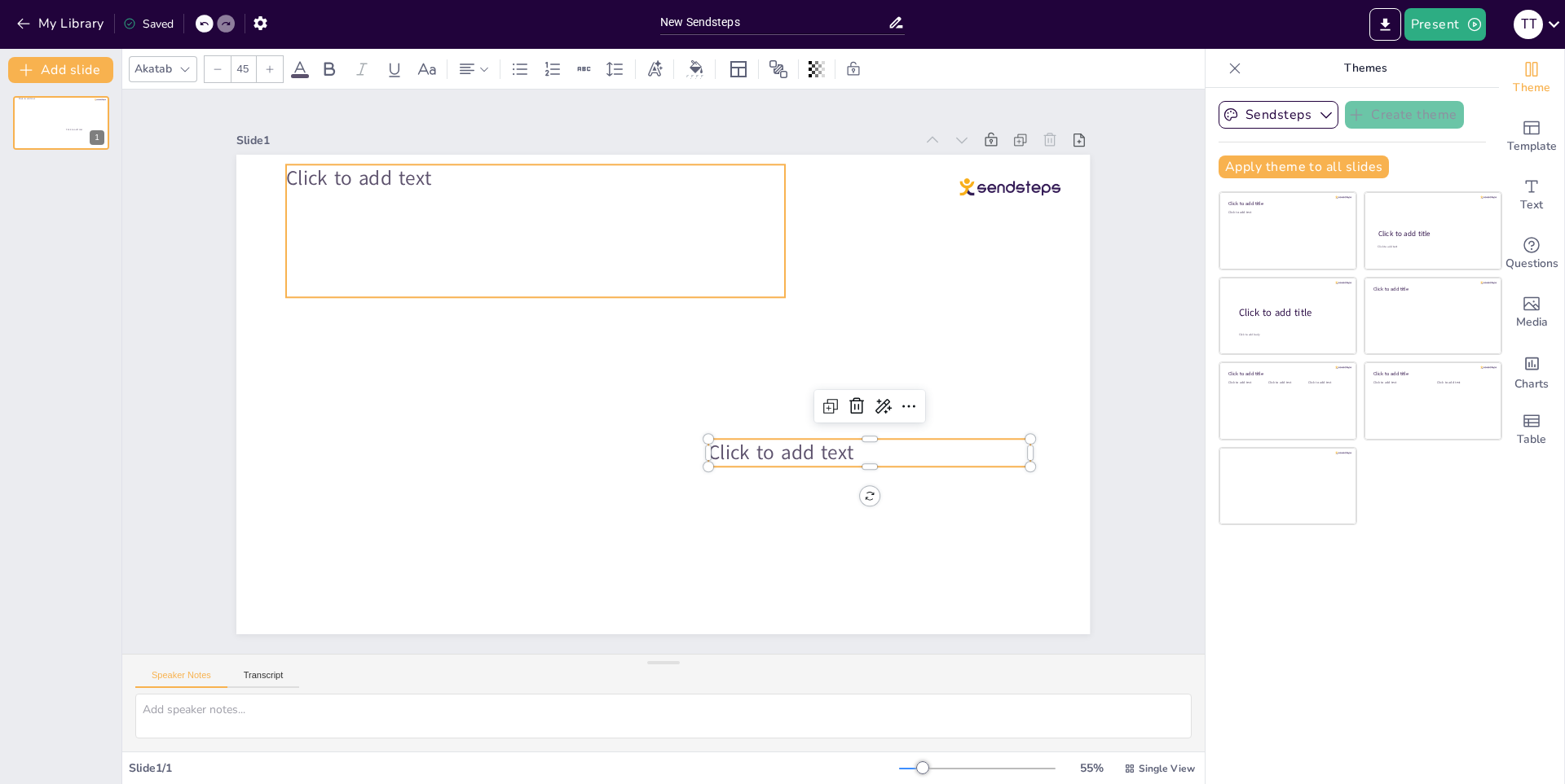
click at [328, 172] on span "Click to add text" at bounding box center [358, 178] width 145 height 28
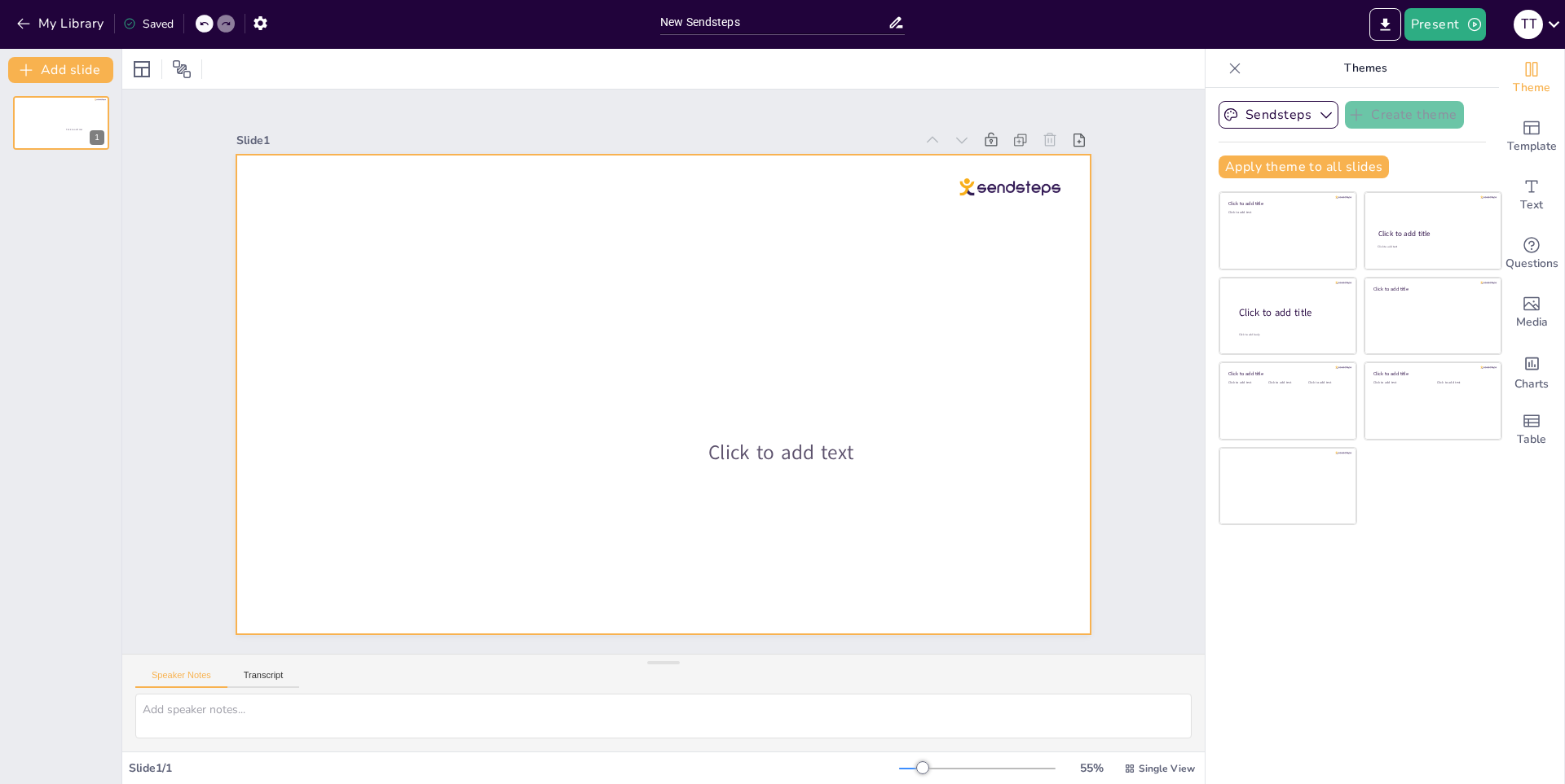
click at [792, 439] on span "Click to add text" at bounding box center [781, 453] width 145 height 28
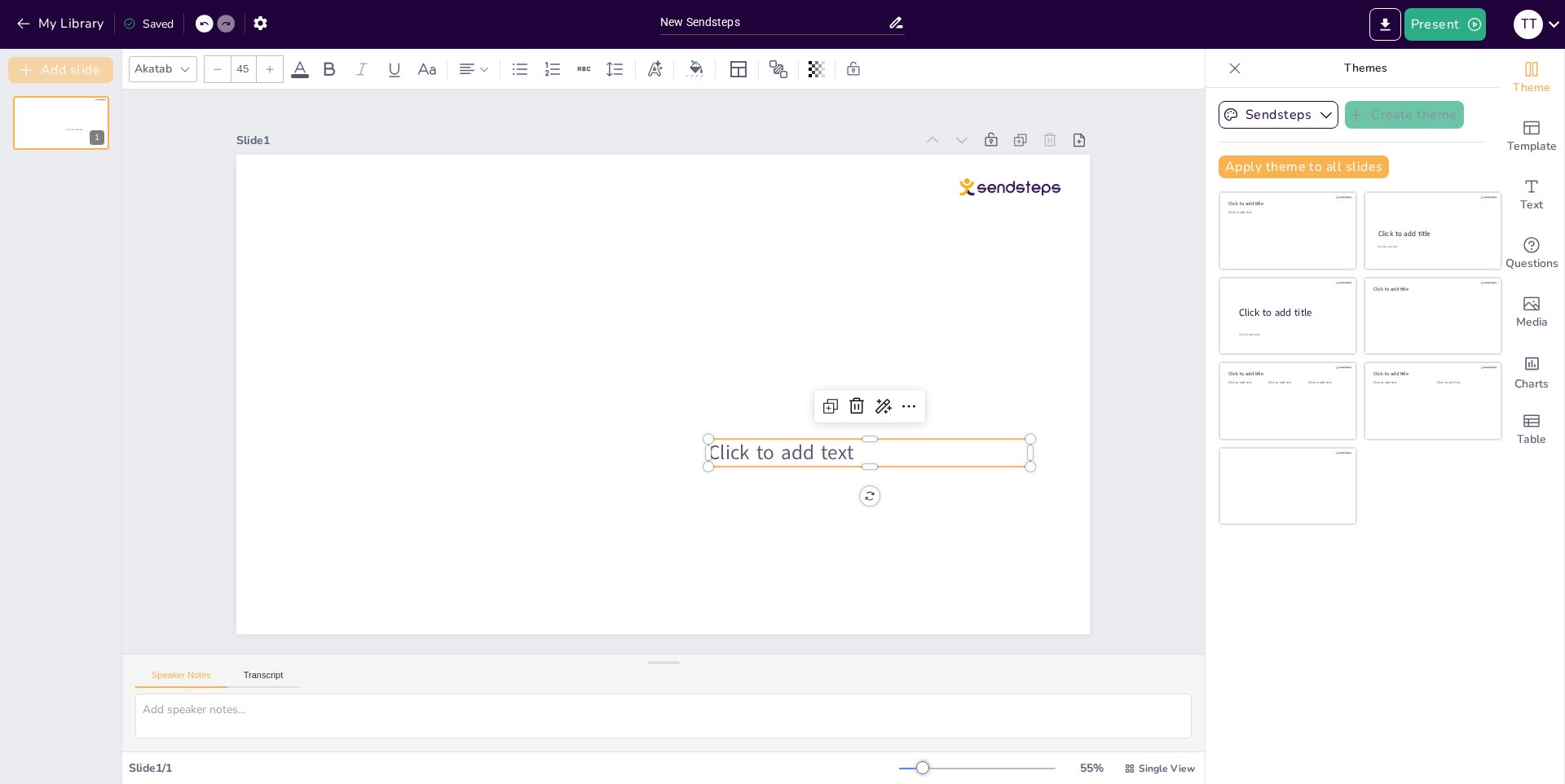
click at [42, 67] on button "Add slide" at bounding box center [61, 70] width 106 height 26
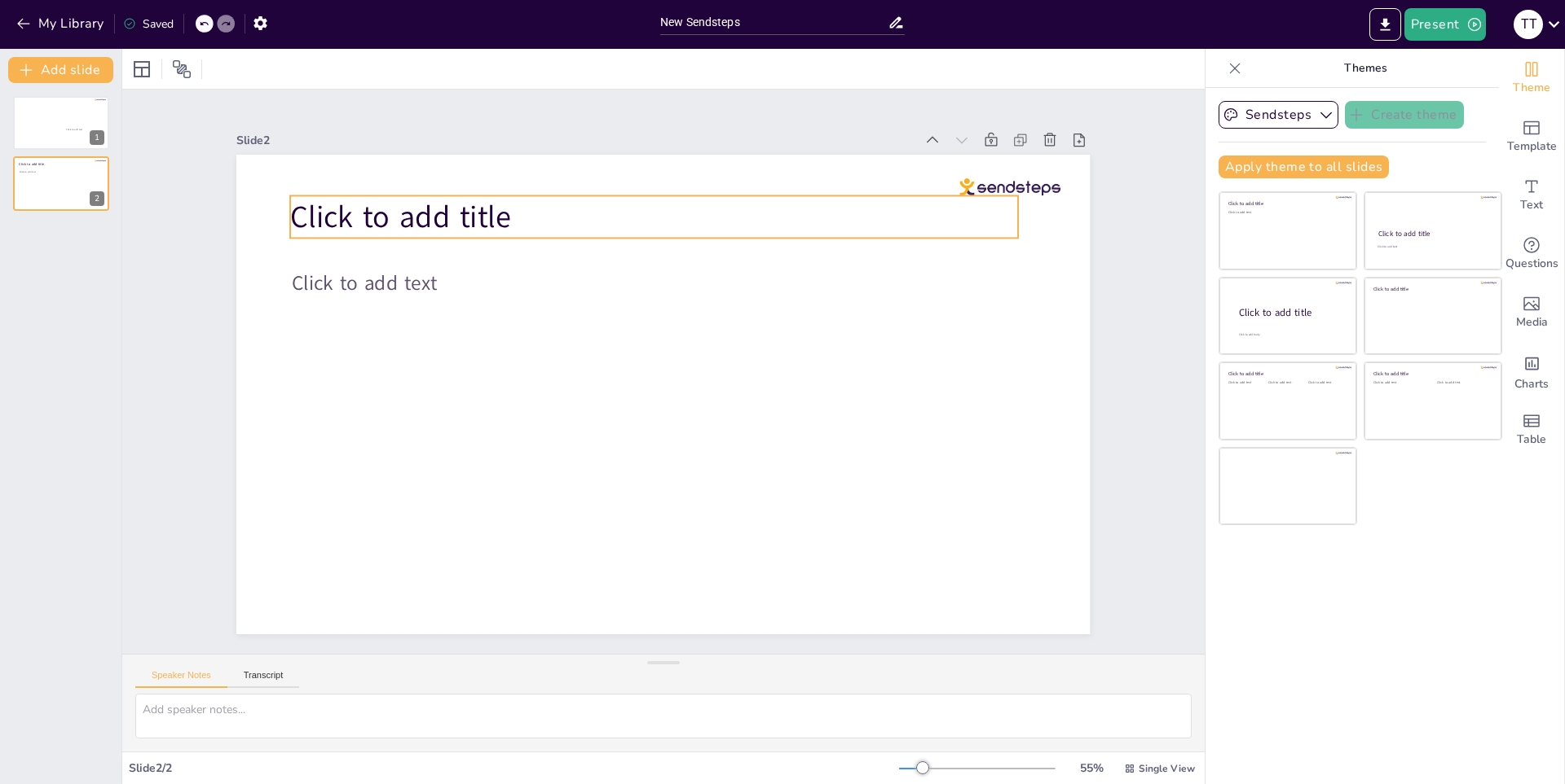
click at [290, 205] on span "Click to add title" at bounding box center [401, 217] width 220 height 42
click at [688, 153] on icon at bounding box center [693, 162] width 20 height 20
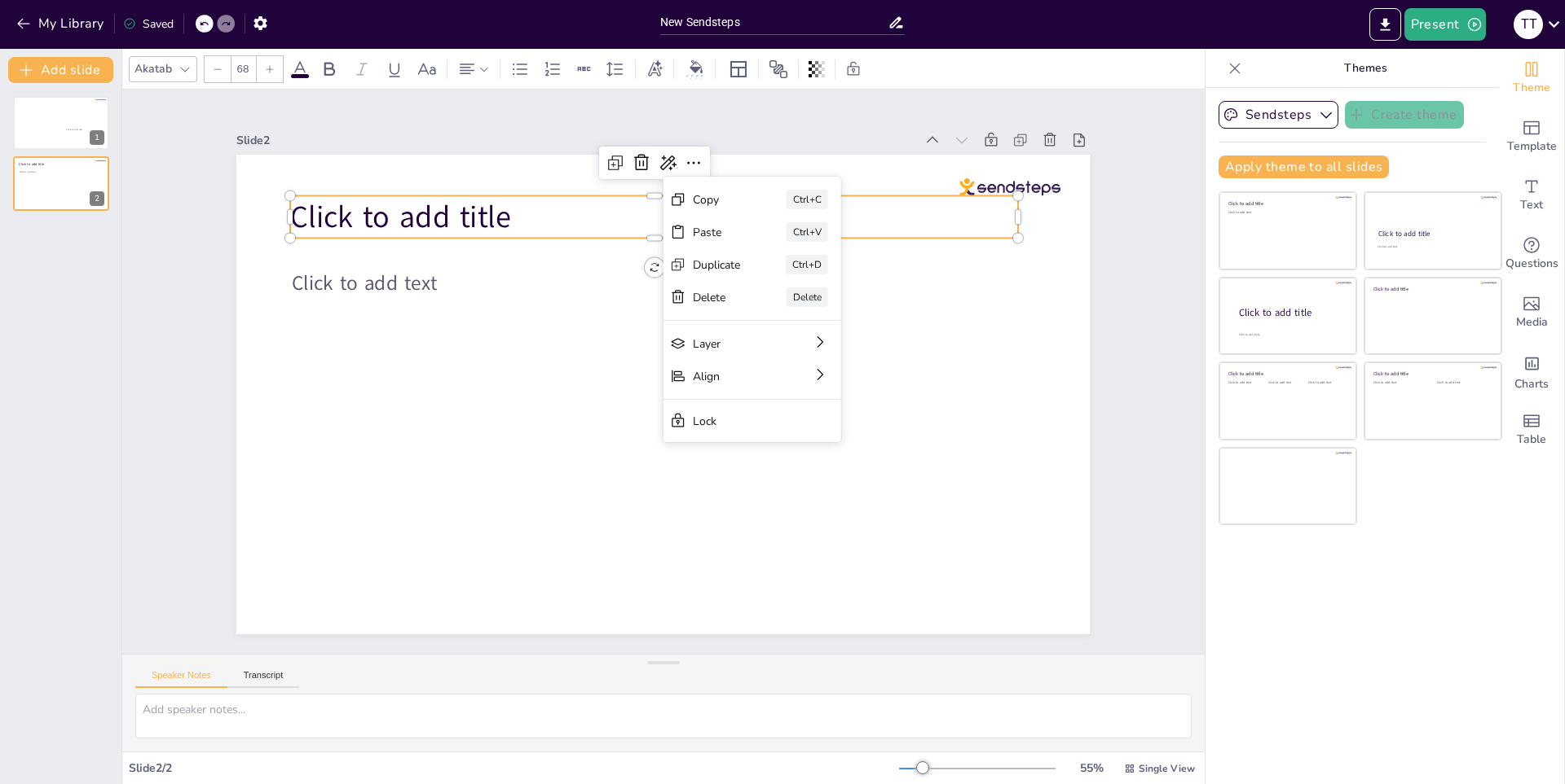
click at [603, 216] on p "Click to add title" at bounding box center [654, 216] width 727 height 42
click at [520, 202] on p "Click to add title" at bounding box center [654, 216] width 727 height 42
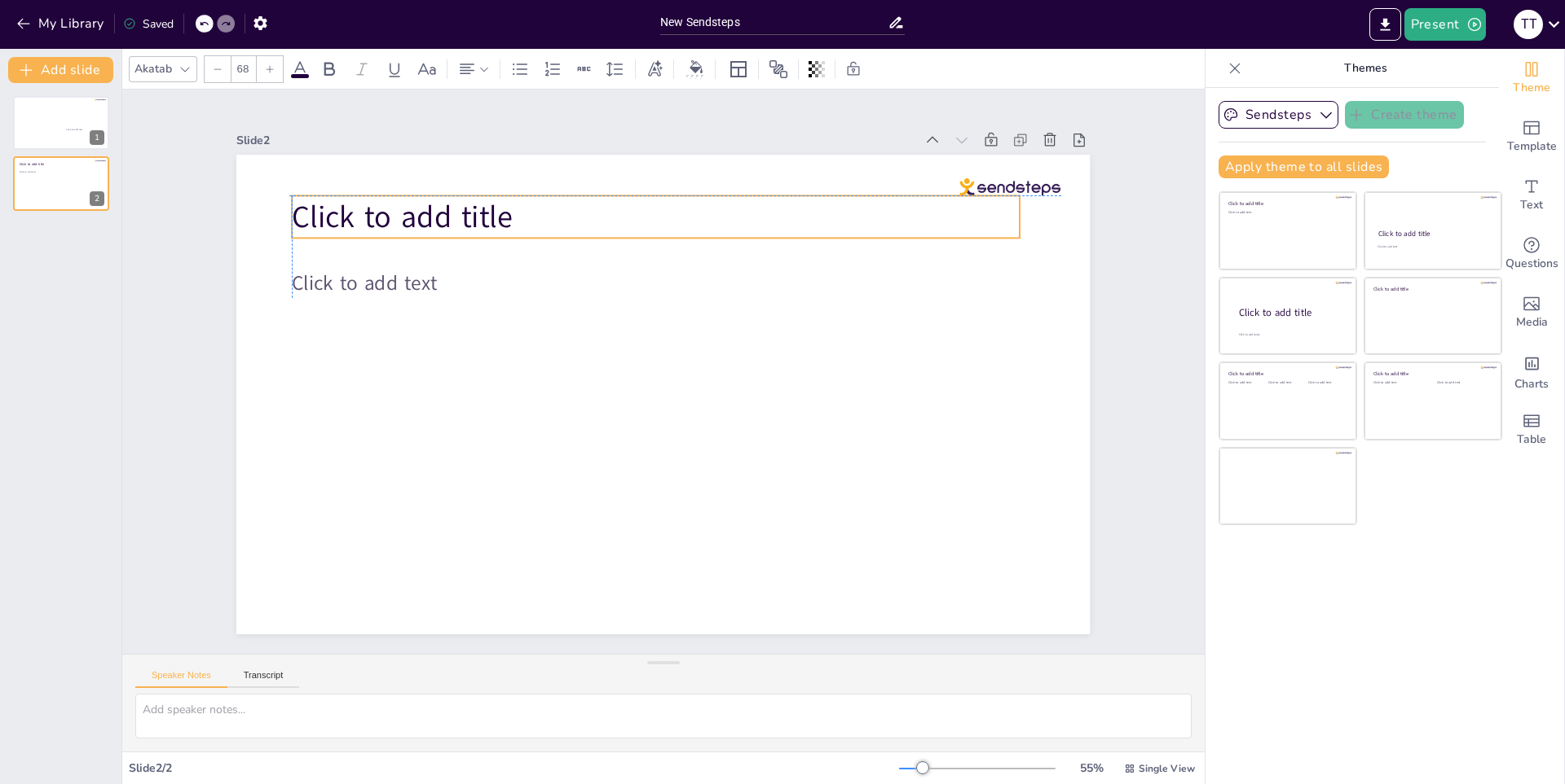
click at [486, 218] on span "Click to add title" at bounding box center [402, 217] width 220 height 42
drag, startPoint x: 486, startPoint y: 220, endPoint x: 496, endPoint y: 216, distance: 10.8
click at [490, 218] on span "Click to add title" at bounding box center [402, 217] width 220 height 42
click at [496, 215] on span "Click to add title" at bounding box center [410, 217] width 220 height 42
drag, startPoint x: 508, startPoint y: 212, endPoint x: 537, endPoint y: 193, distance: 34.7
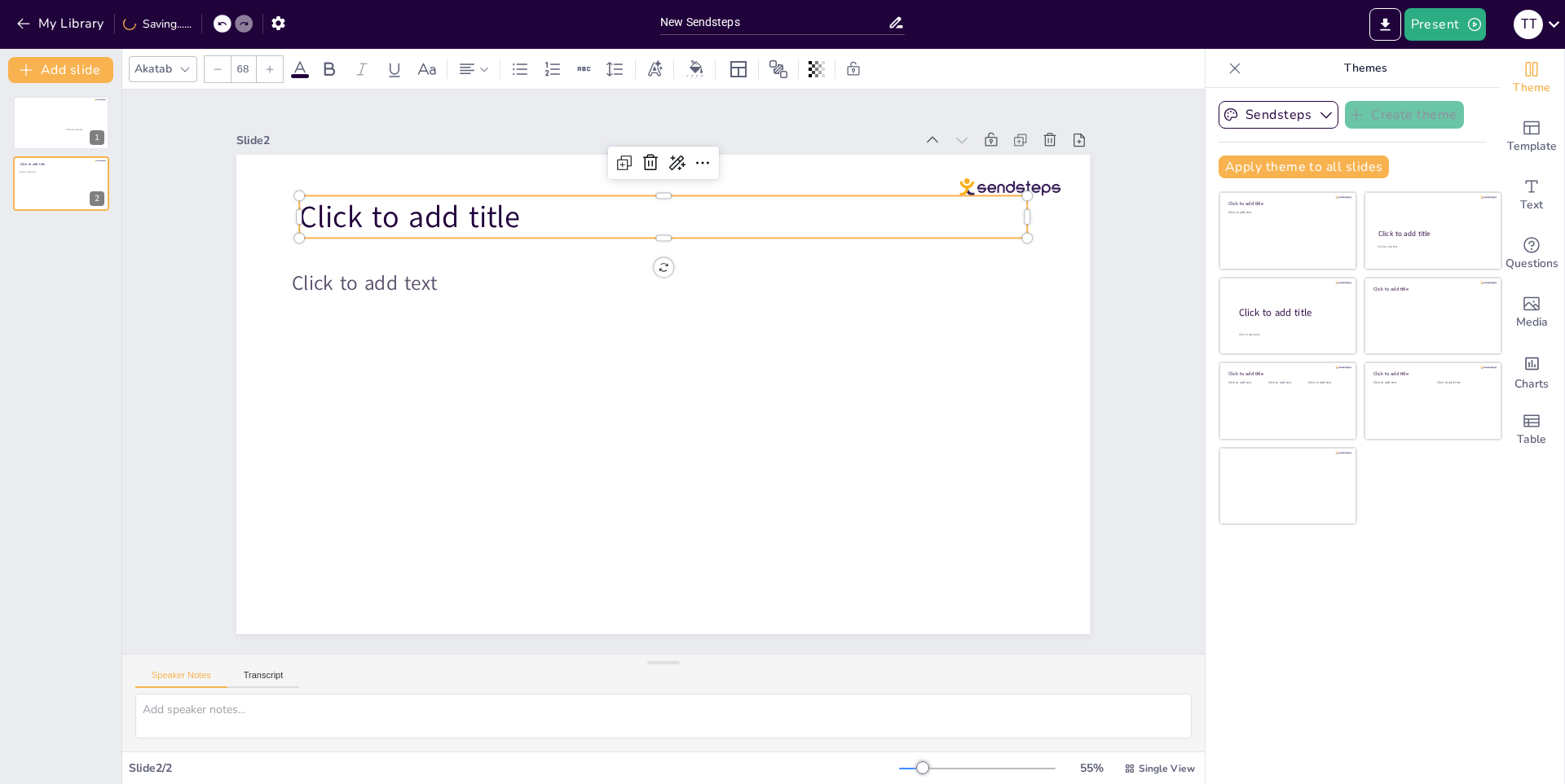
click at [509, 211] on p "Click to add title" at bounding box center [663, 216] width 727 height 42
click at [492, 208] on p "Click to add title" at bounding box center [663, 216] width 727 height 42
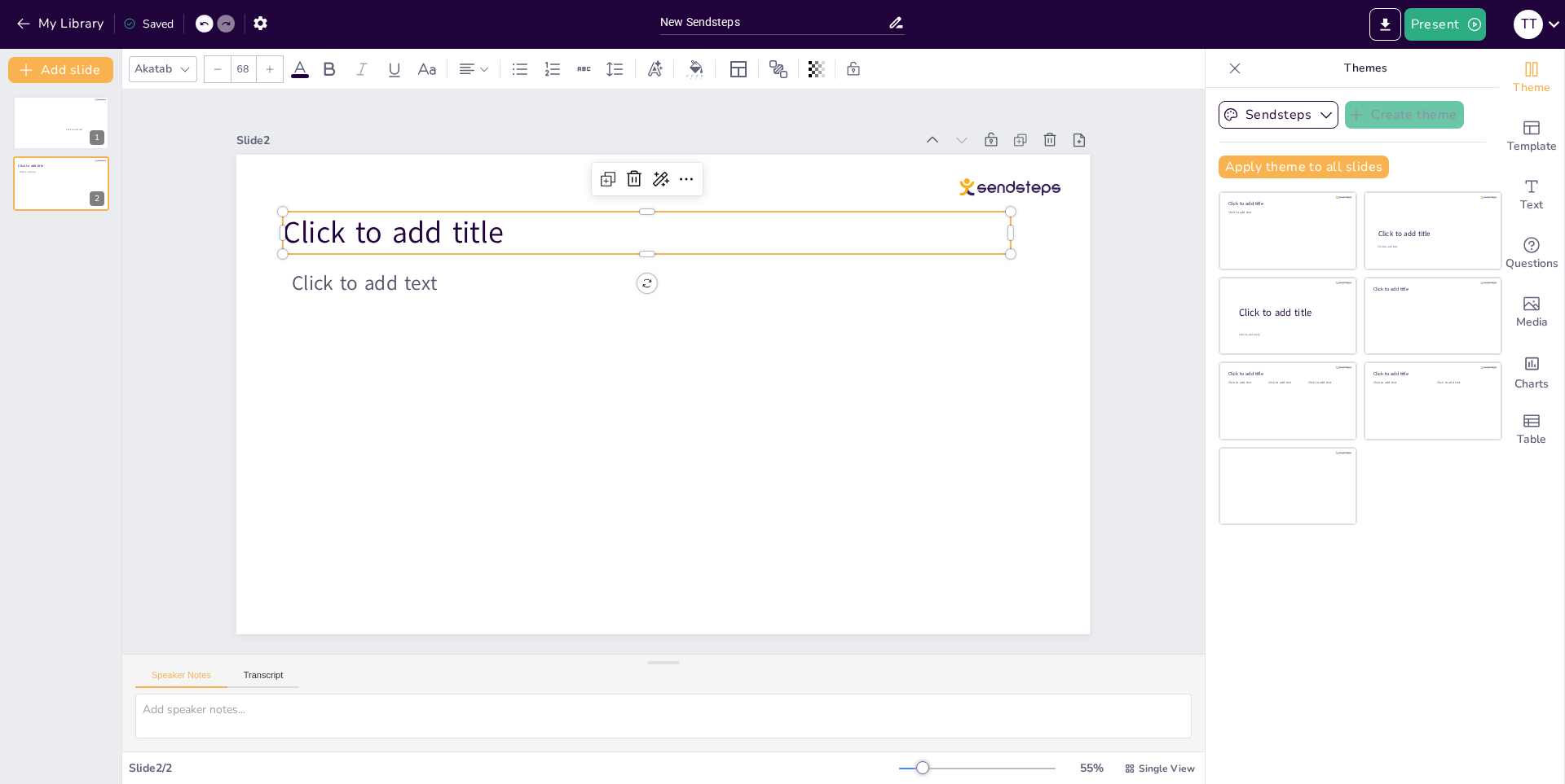
click at [501, 216] on p "Click to add title" at bounding box center [646, 232] width 727 height 42
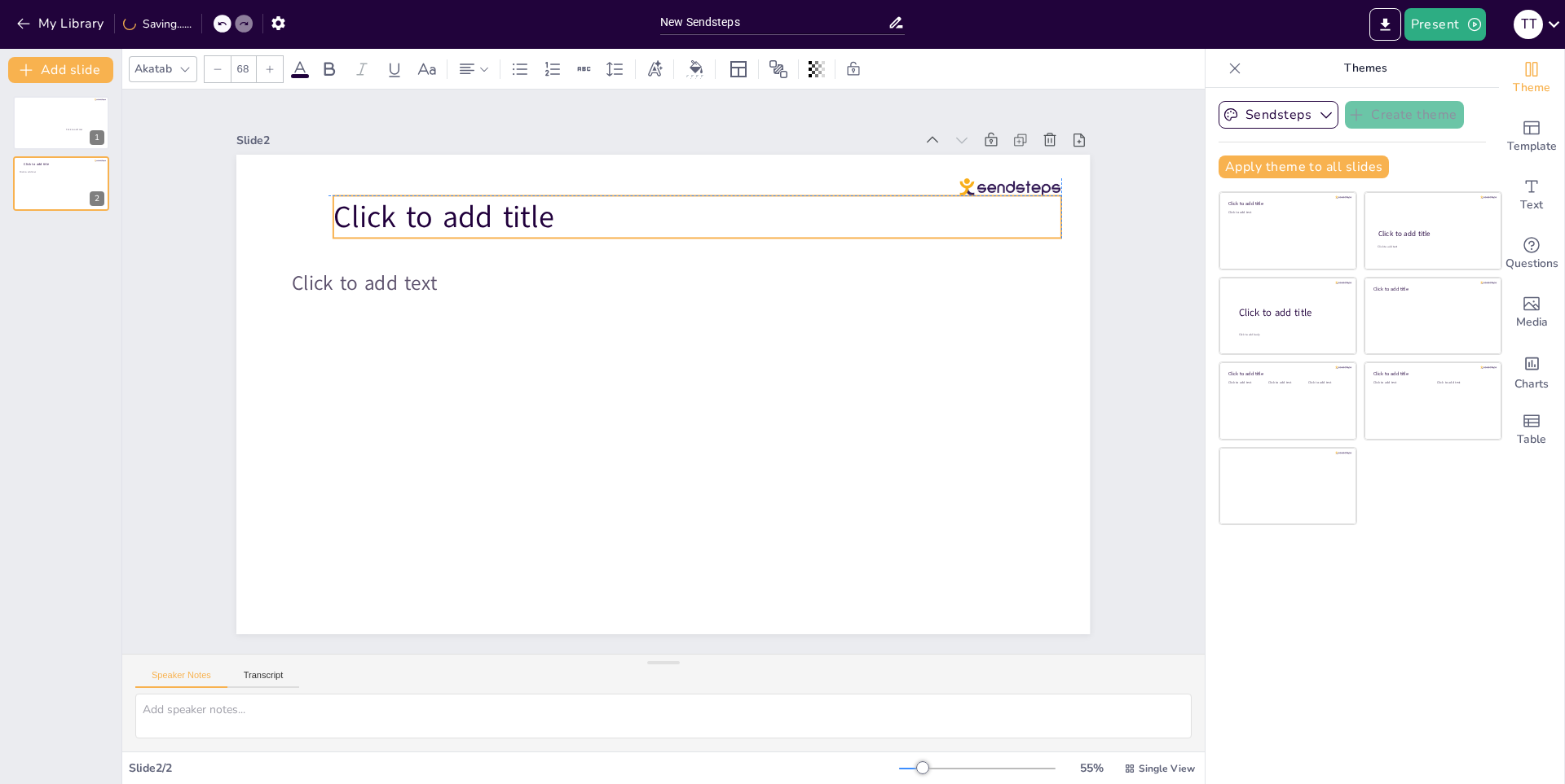
drag, startPoint x: 494, startPoint y: 218, endPoint x: 540, endPoint y: 203, distance: 48.4
click at [540, 203] on p "Click to add title" at bounding box center [697, 216] width 727 height 42
click at [726, 162] on icon at bounding box center [736, 162] width 20 height 20
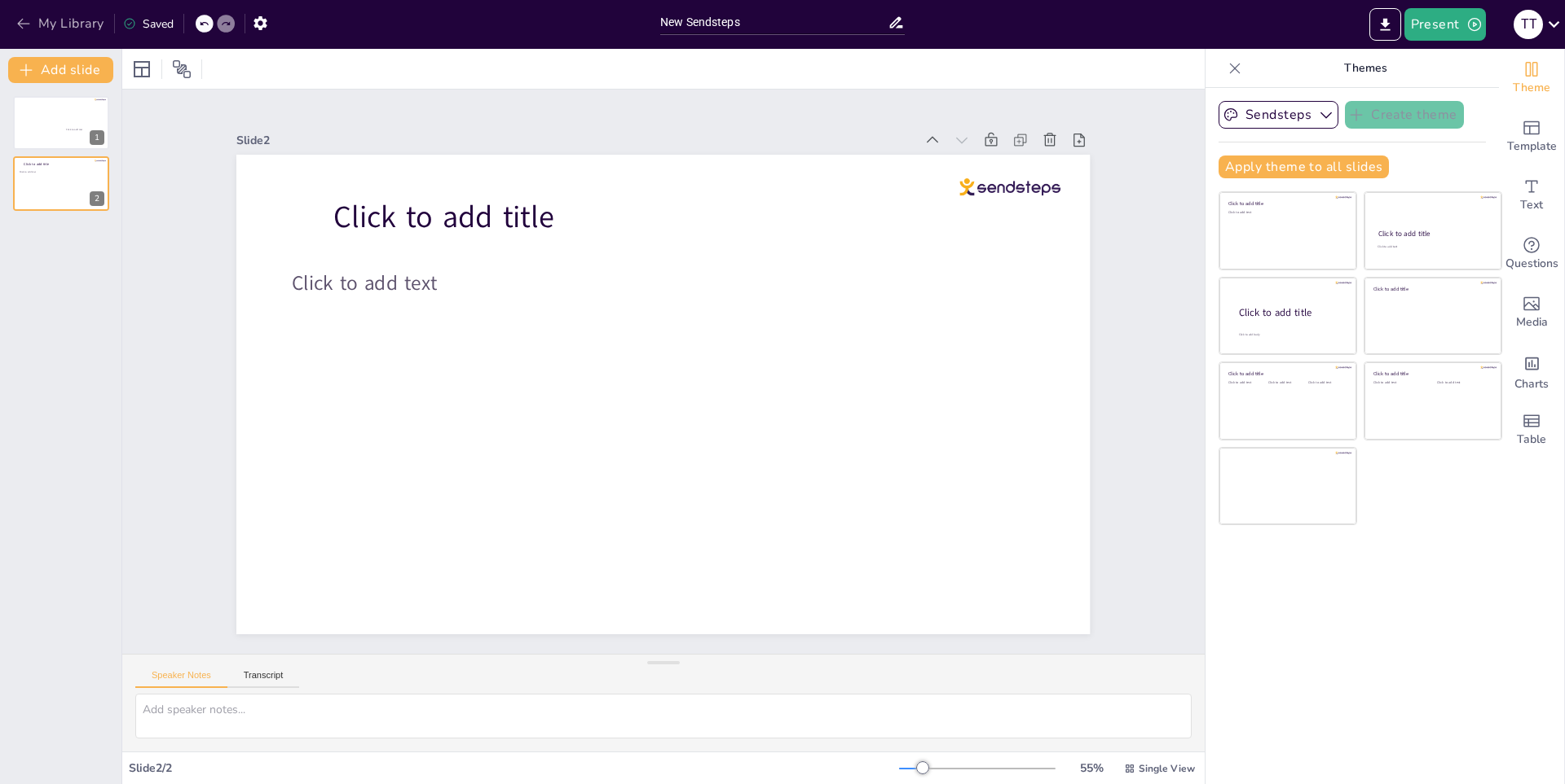
click at [52, 25] on button "My Library" at bounding box center [62, 23] width 99 height 26
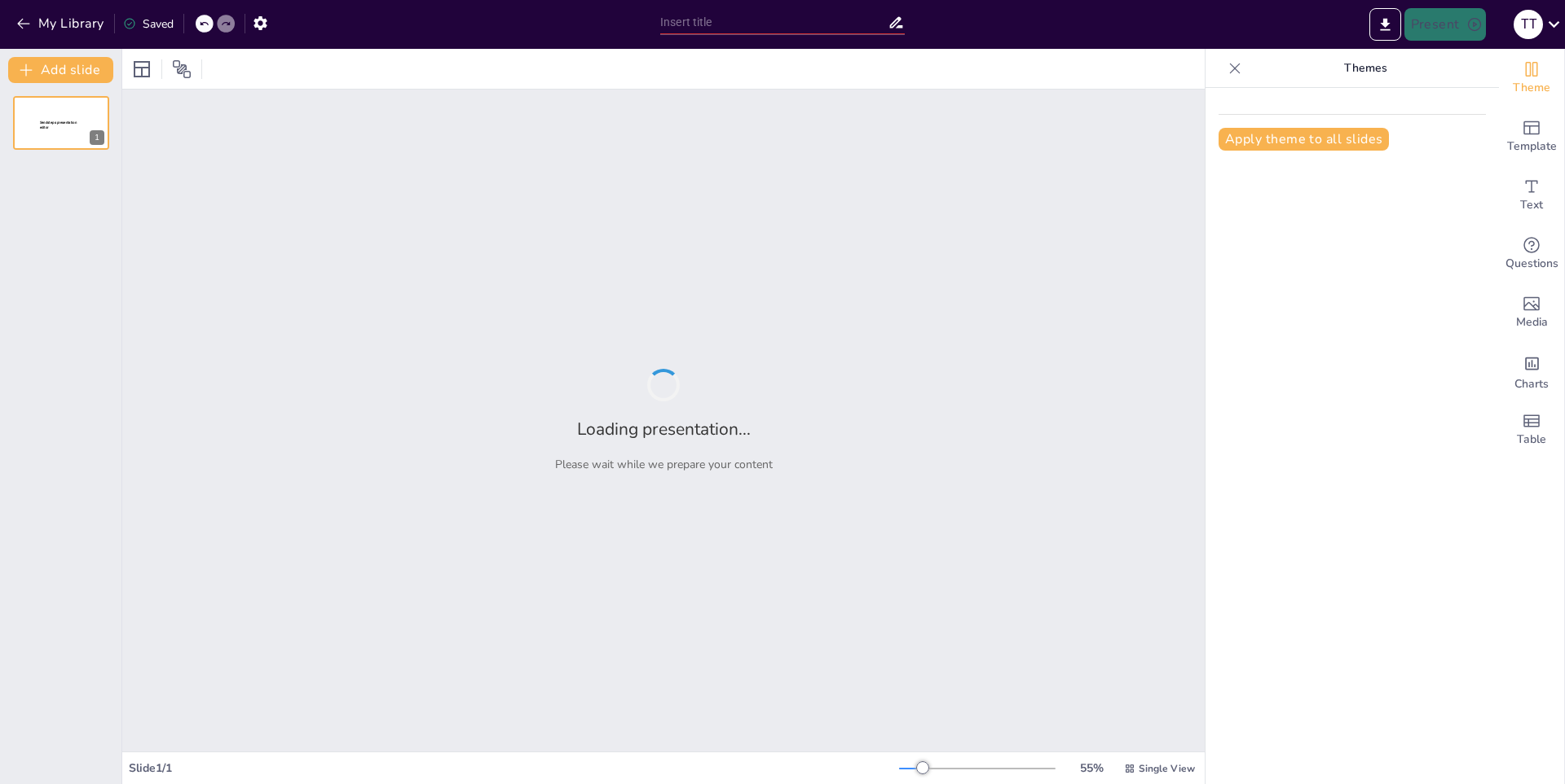
type input "El Carbono: Elemento Fundamental en la Química"
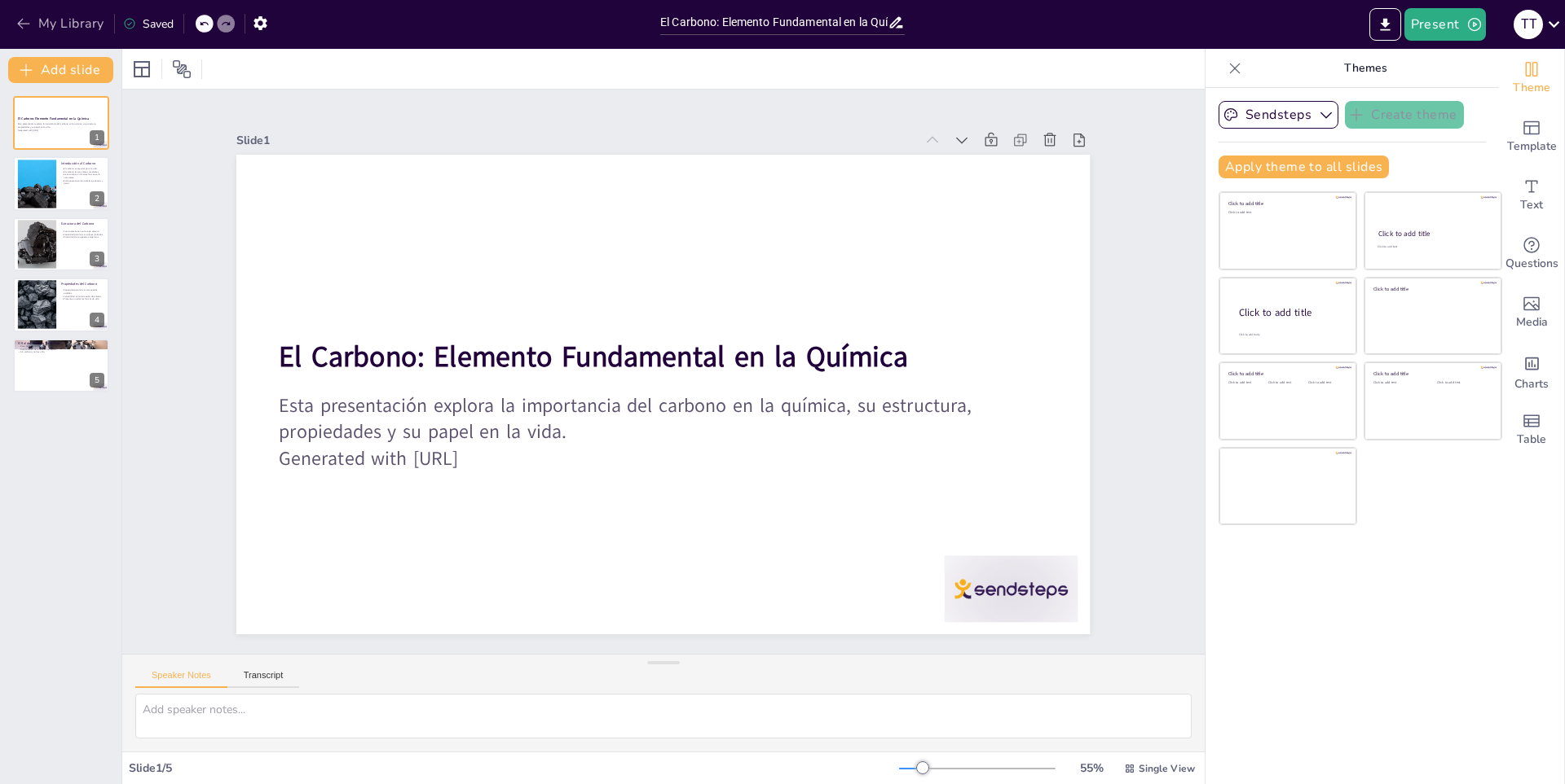
click at [43, 30] on button "My Library" at bounding box center [62, 23] width 99 height 26
